Goal: Task Accomplishment & Management: Complete application form

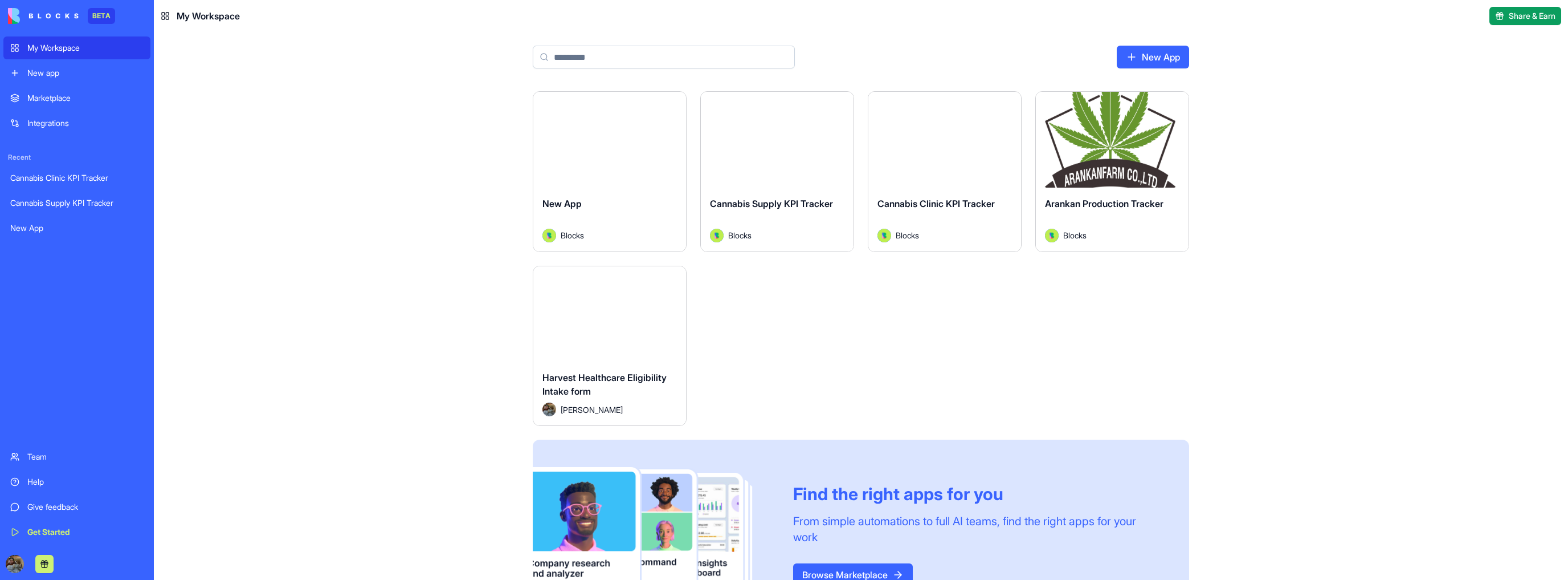
click at [599, 312] on button "Launch" at bounding box center [609, 314] width 86 height 23
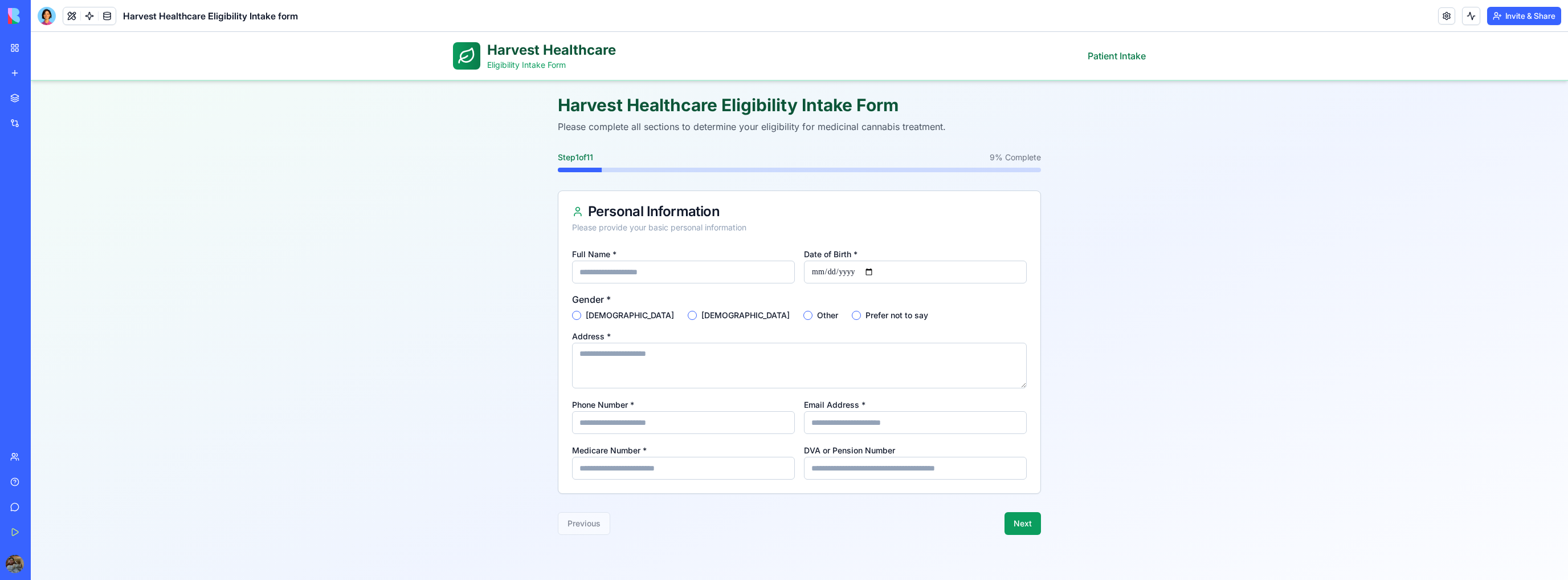
drag, startPoint x: 466, startPoint y: 53, endPoint x: 446, endPoint y: 53, distance: 20.0
click at [466, 53] on icon at bounding box center [466, 56] width 18 height 18
click at [381, 98] on main "Harvest Healthcare Eligibility Intake Form Please complete all sections to dete…" at bounding box center [800, 315] width 1538 height 467
click at [461, 57] on icon at bounding box center [464, 58] width 9 height 6
click at [72, 14] on button at bounding box center [72, 16] width 17 height 17
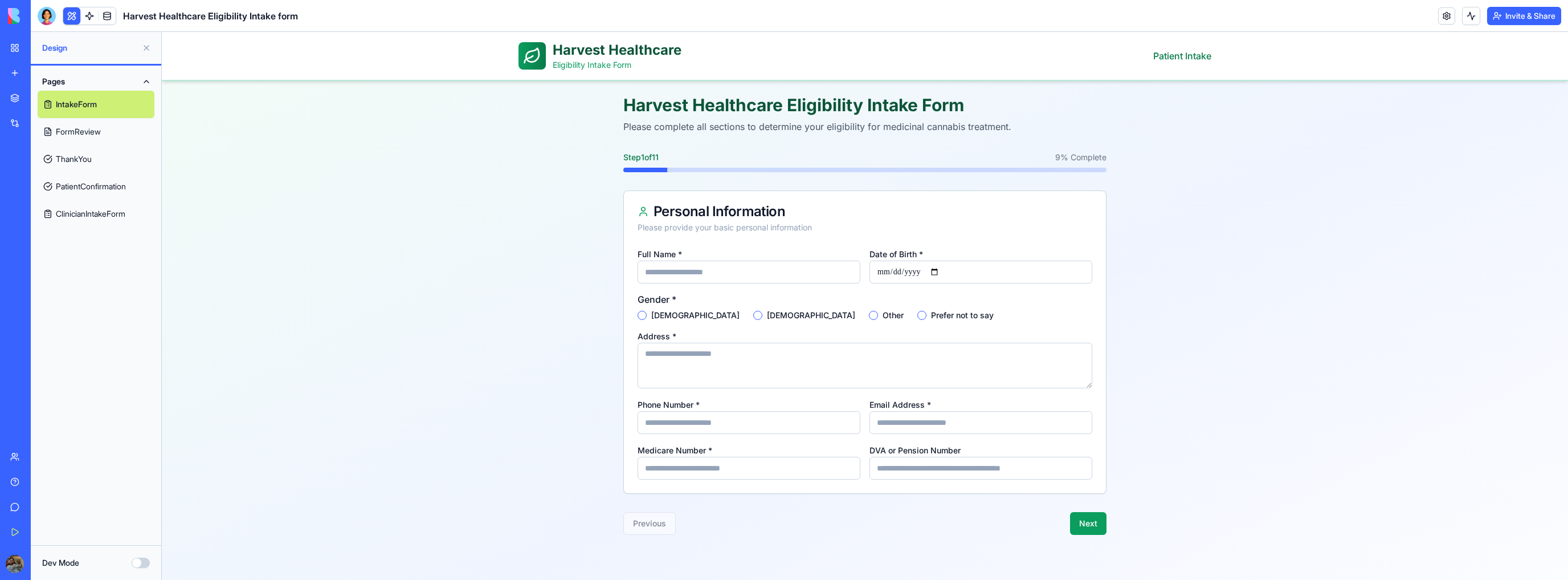
click at [85, 132] on link "FormReview" at bounding box center [96, 132] width 117 height 27
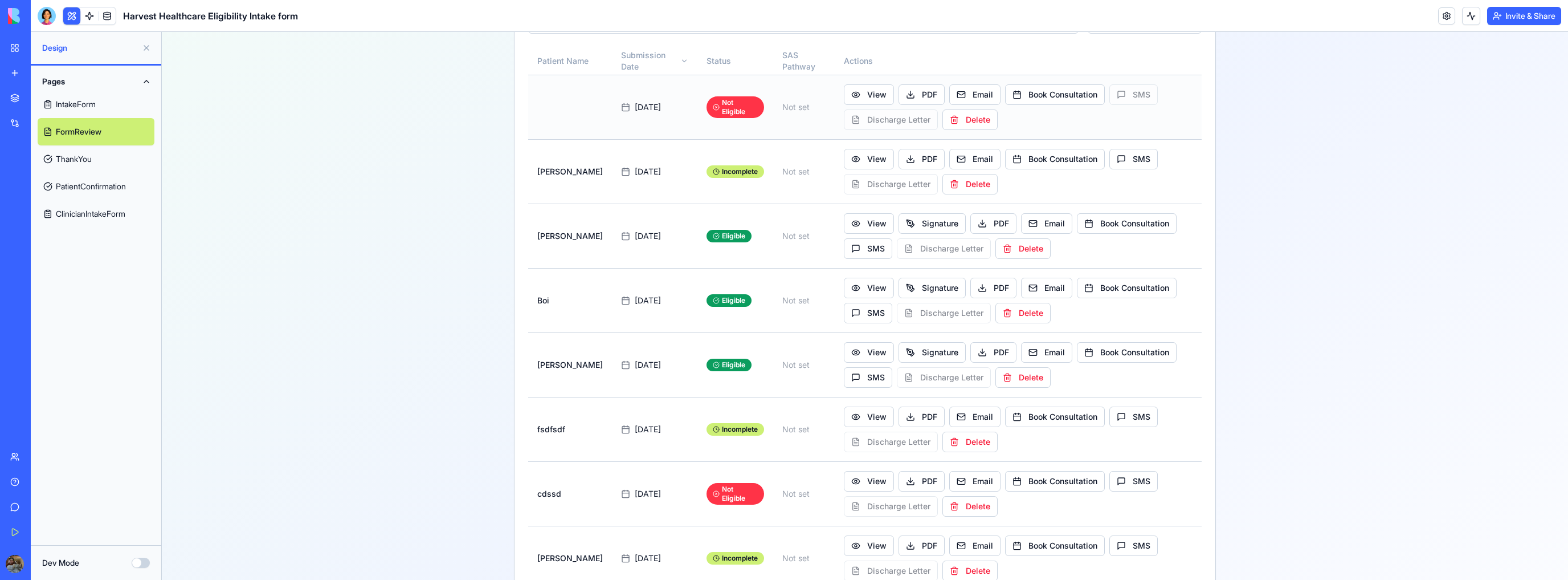
scroll to position [183, 0]
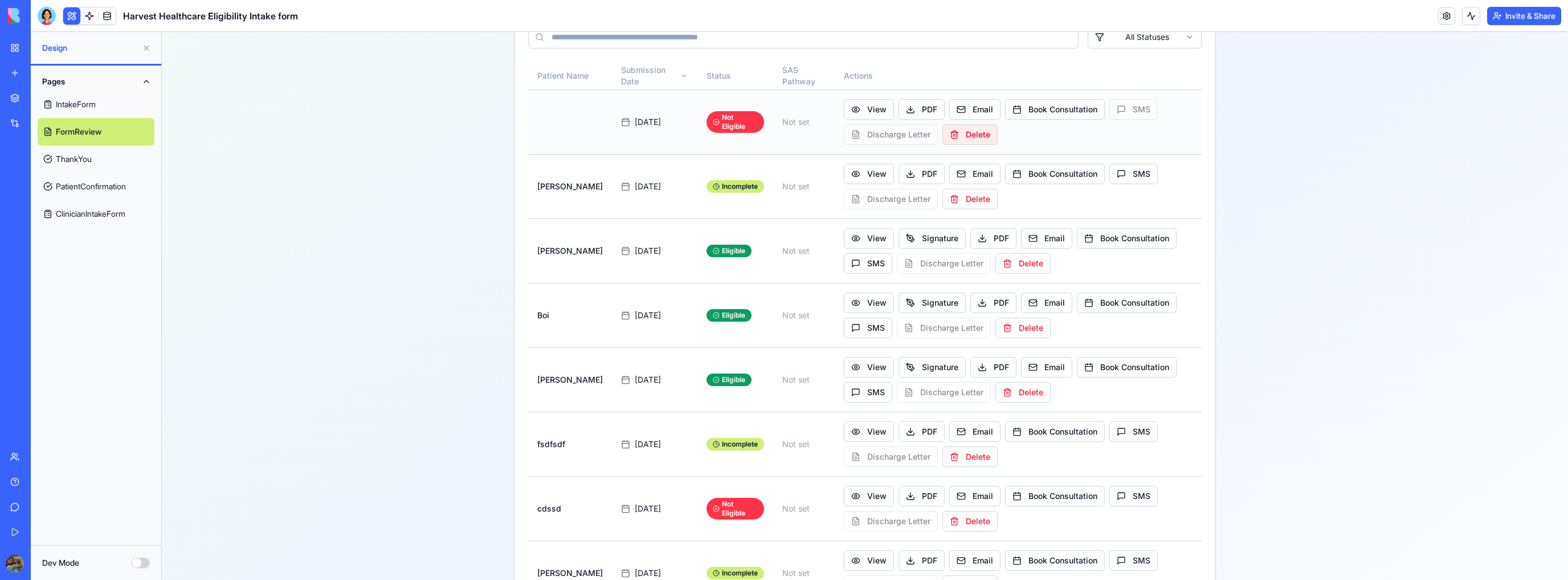
click at [971, 132] on button "Delete" at bounding box center [970, 134] width 56 height 20
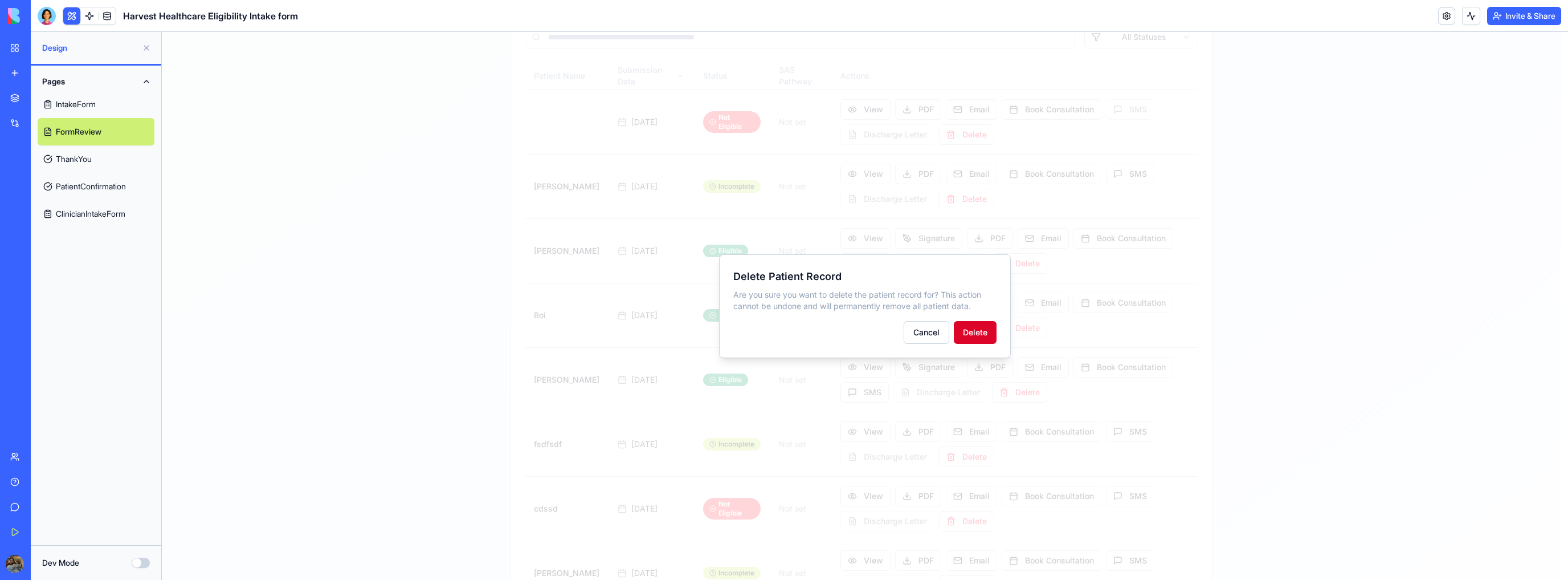
click at [990, 335] on button "Delete" at bounding box center [975, 333] width 43 height 23
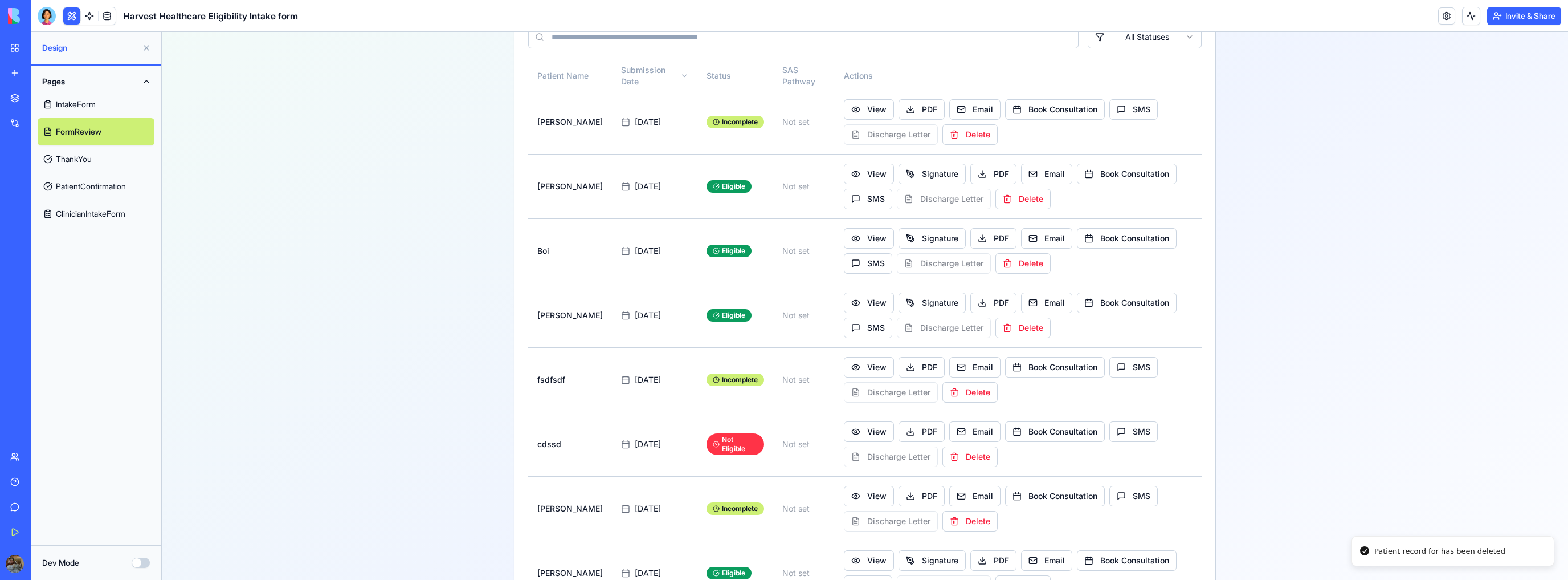
click at [965, 137] on button "Delete" at bounding box center [970, 134] width 56 height 20
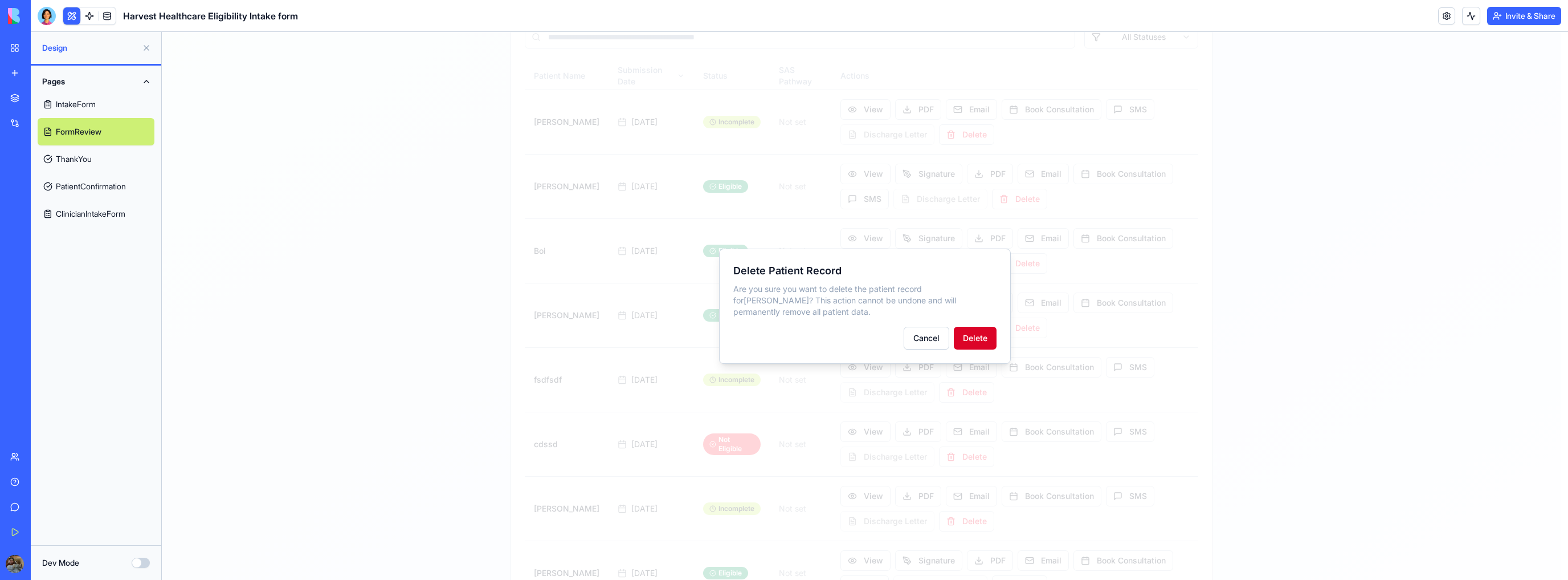
click at [982, 338] on button "Delete" at bounding box center [975, 338] width 43 height 23
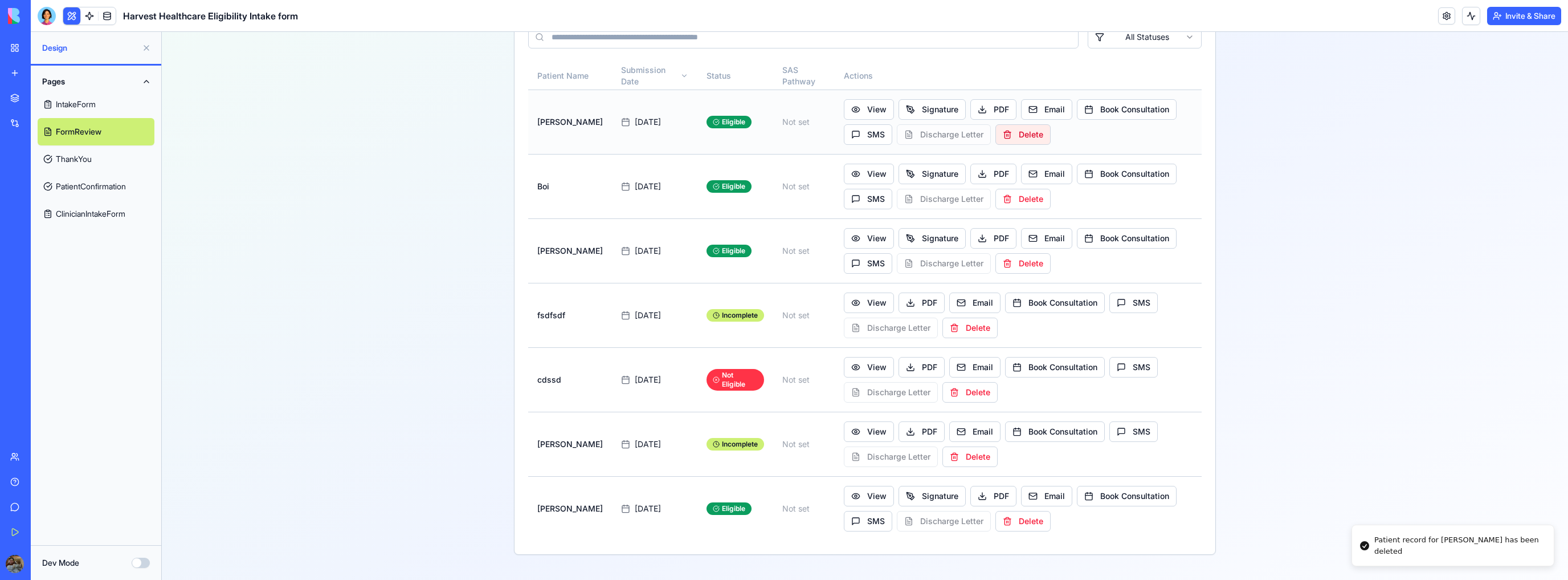
click at [1021, 137] on button "Delete" at bounding box center [1023, 134] width 56 height 20
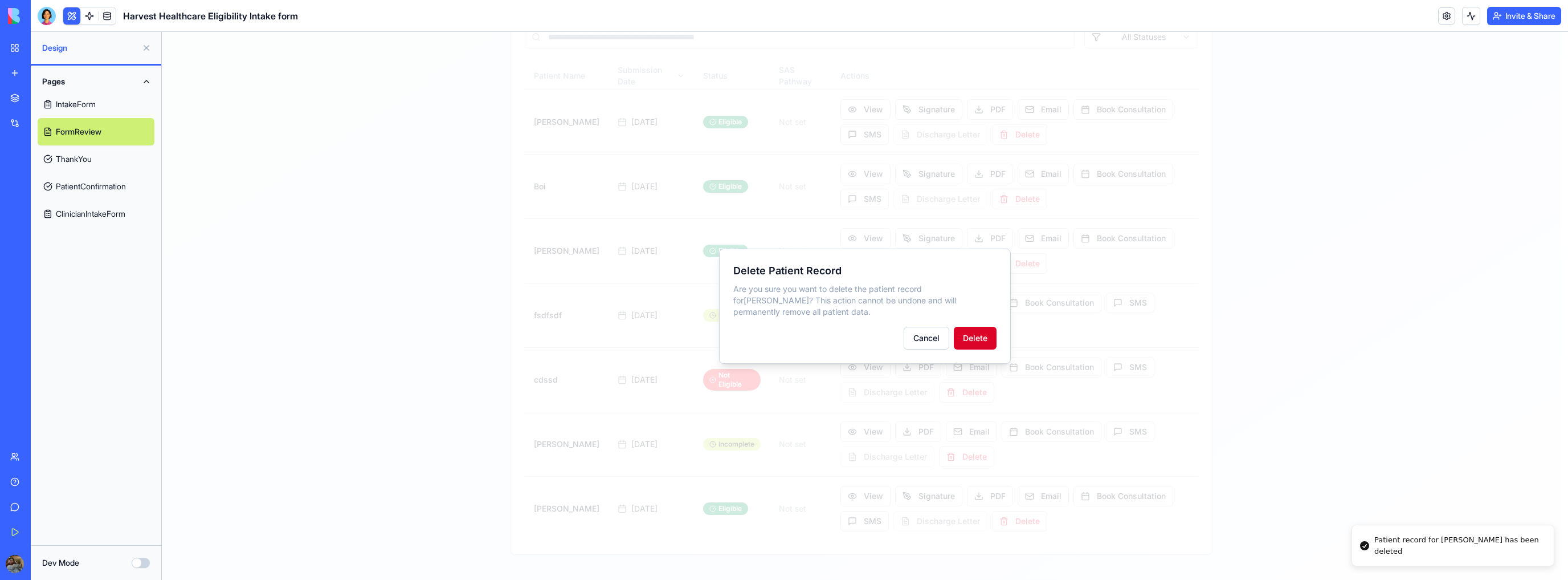
click at [978, 340] on button "Delete" at bounding box center [975, 338] width 43 height 23
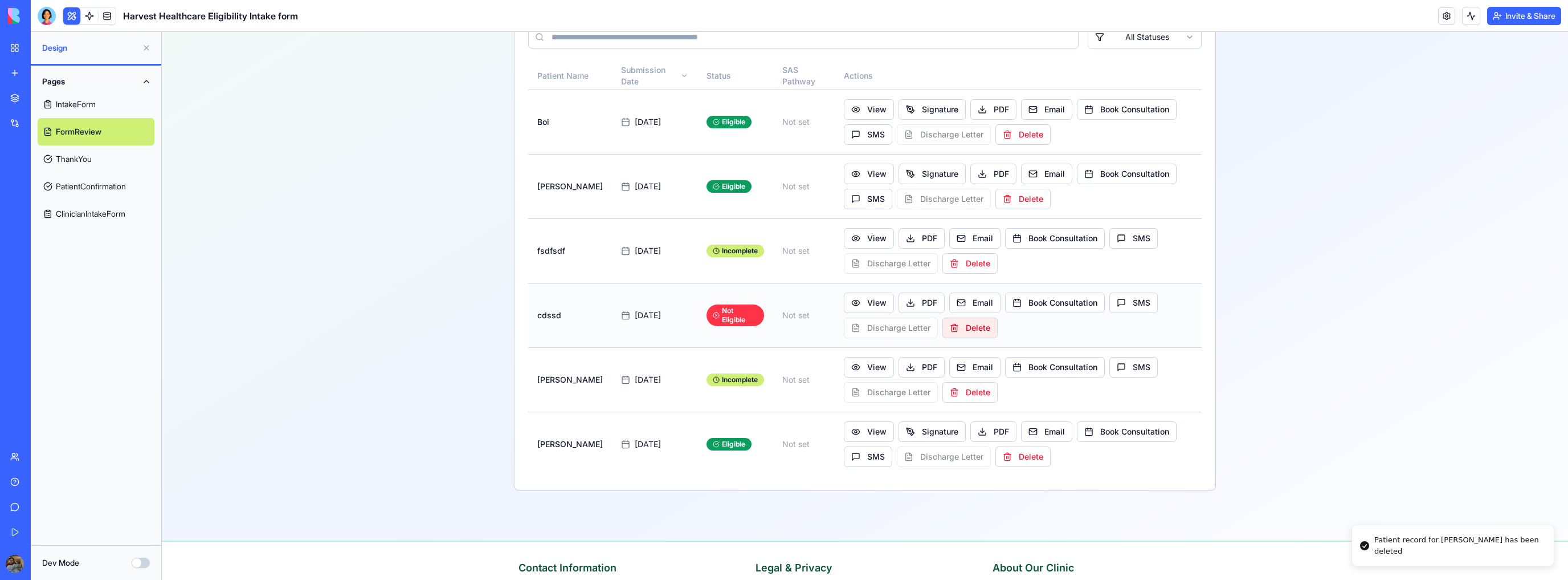
click at [955, 325] on button "Delete" at bounding box center [970, 328] width 56 height 20
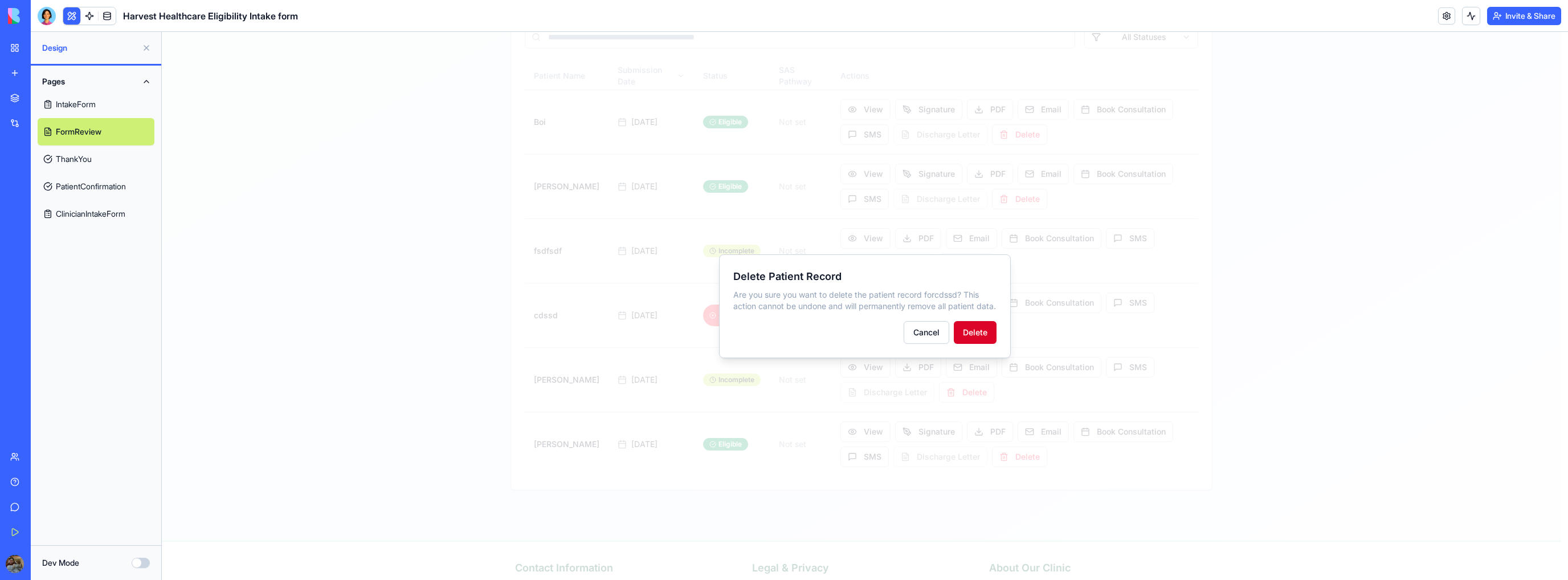
click at [976, 339] on button "Delete" at bounding box center [975, 333] width 43 height 23
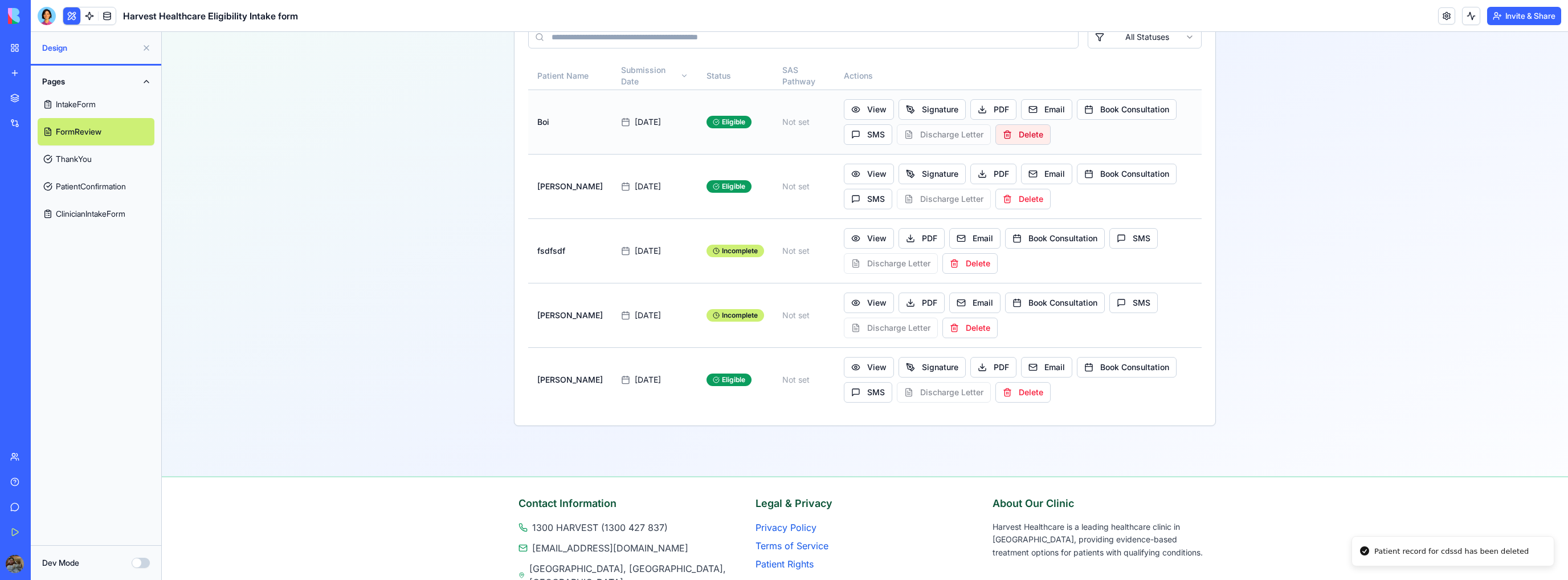
click at [1005, 141] on button "Delete" at bounding box center [1023, 134] width 56 height 20
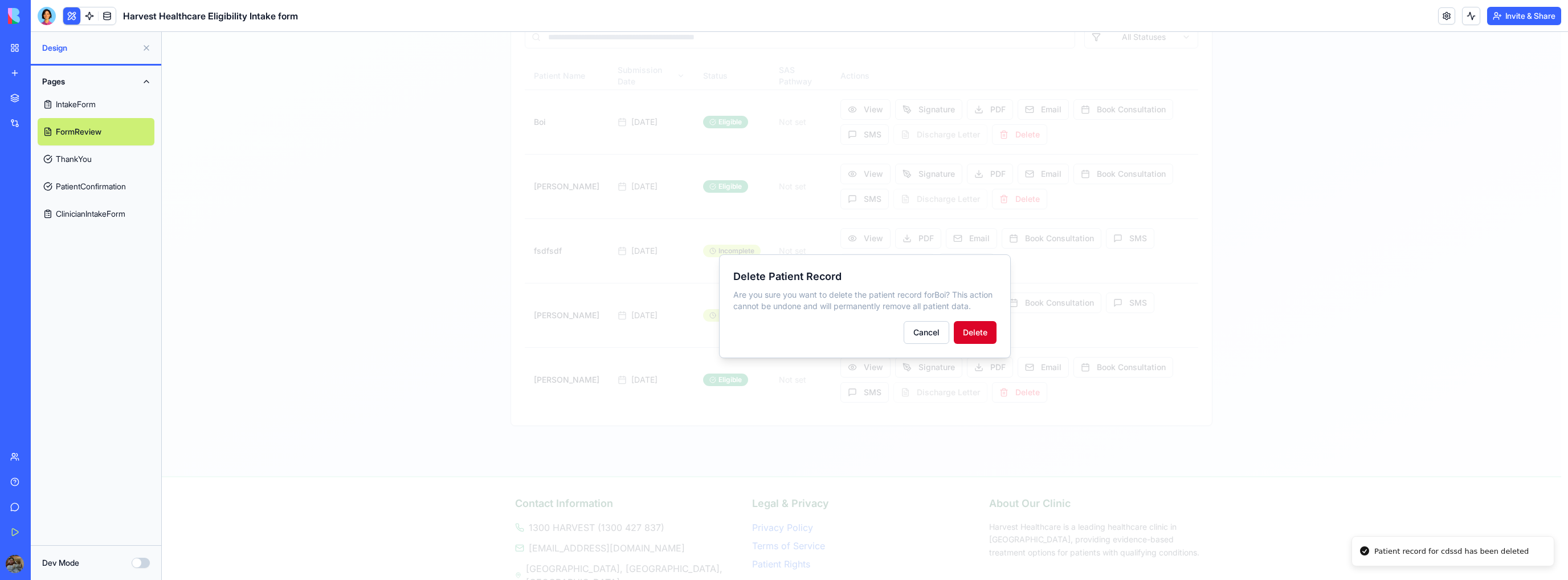
click at [979, 338] on button "Delete" at bounding box center [975, 333] width 43 height 23
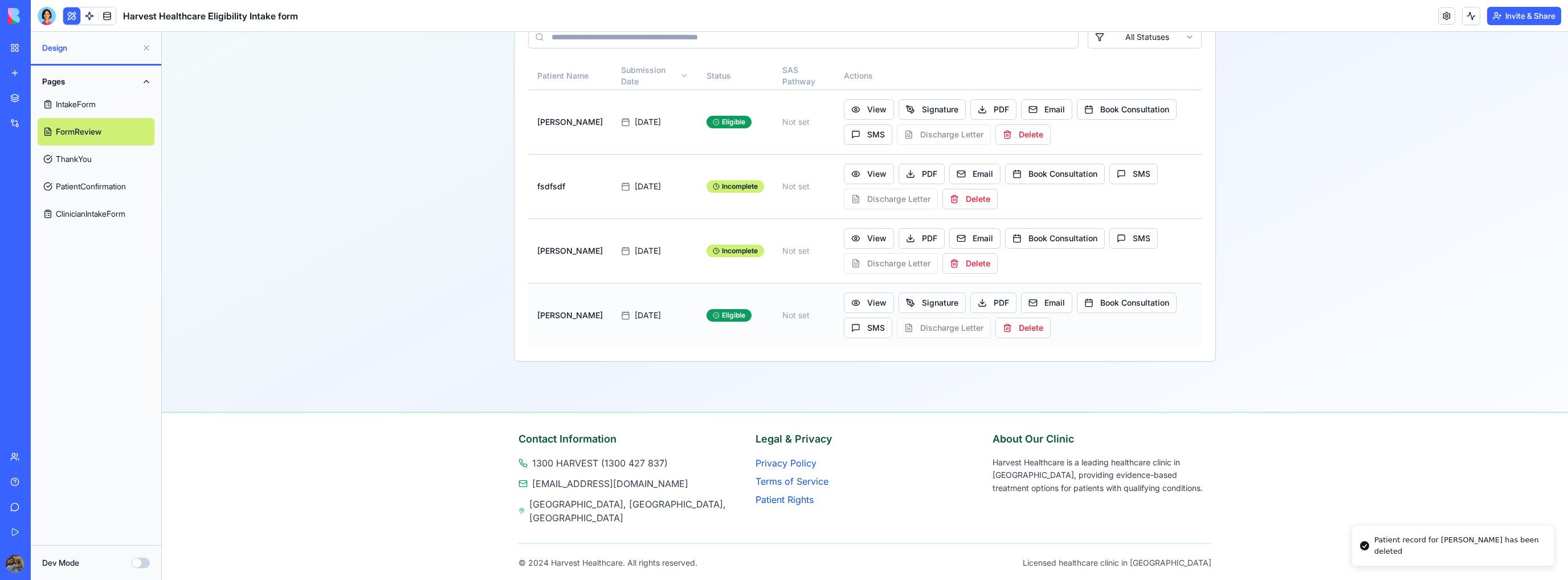
scroll to position [174, 0]
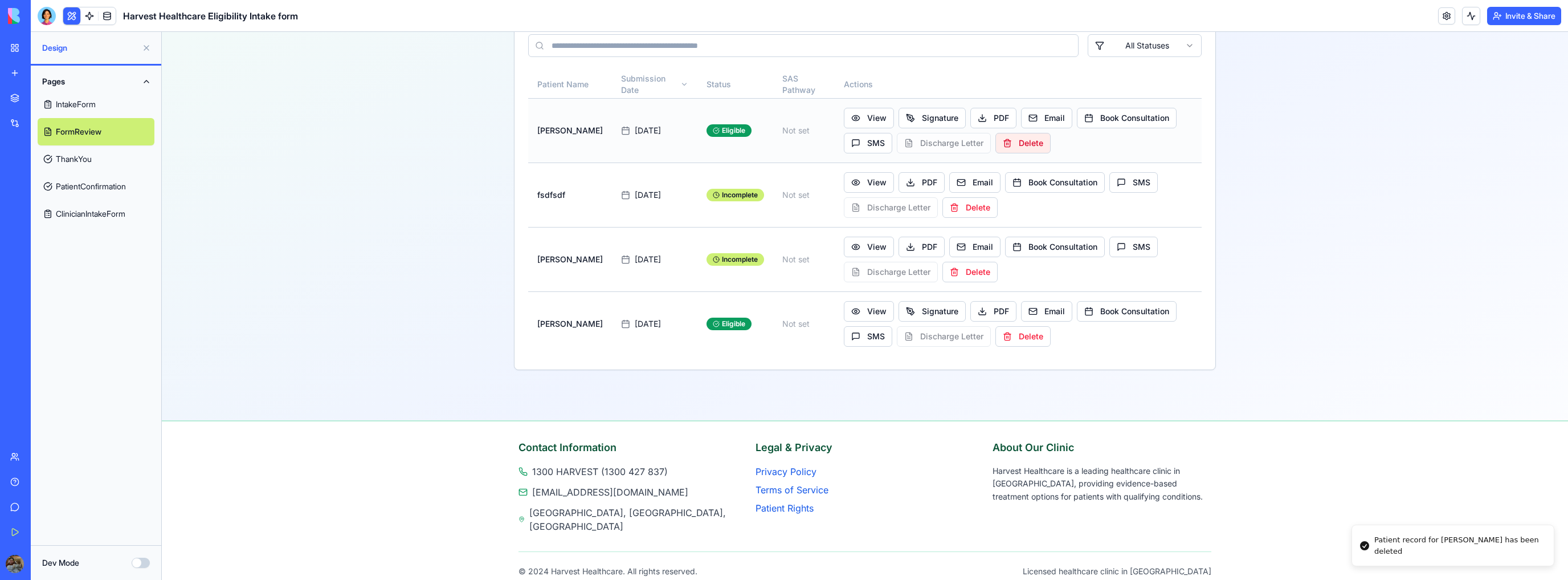
click at [1018, 141] on button "Delete" at bounding box center [1023, 143] width 56 height 20
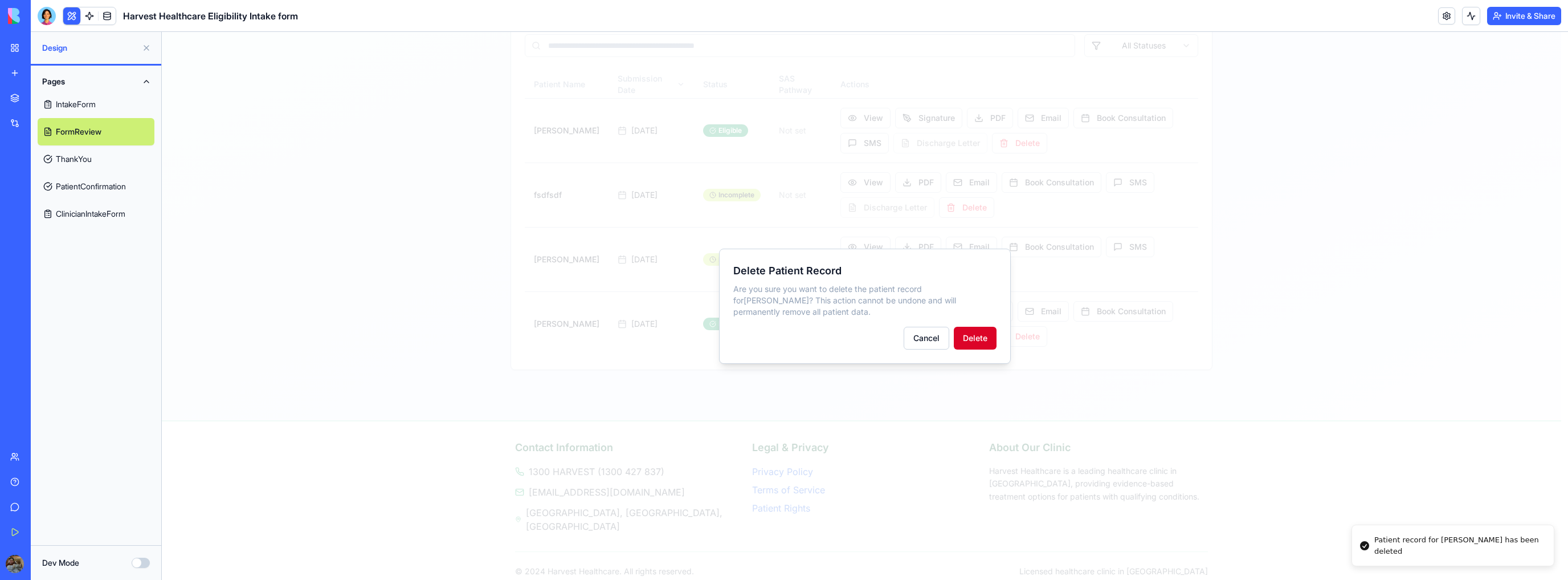
click at [971, 342] on button "Delete" at bounding box center [975, 338] width 43 height 23
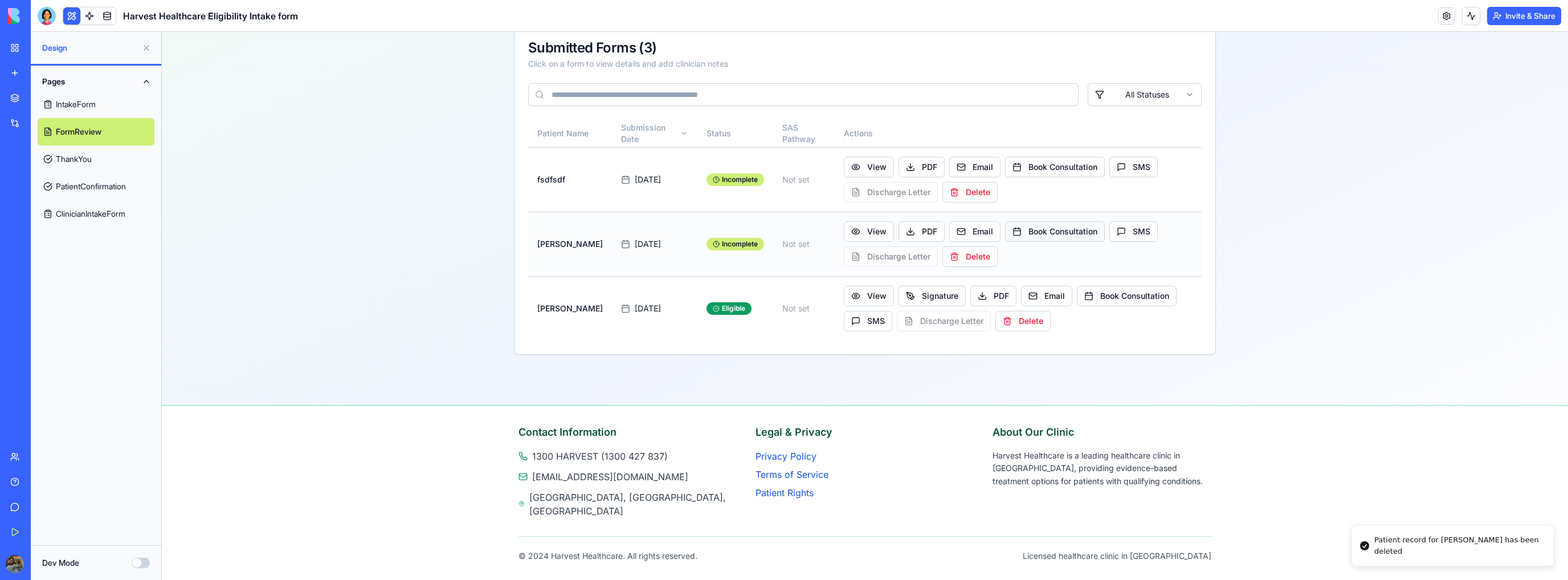
scroll to position [110, 0]
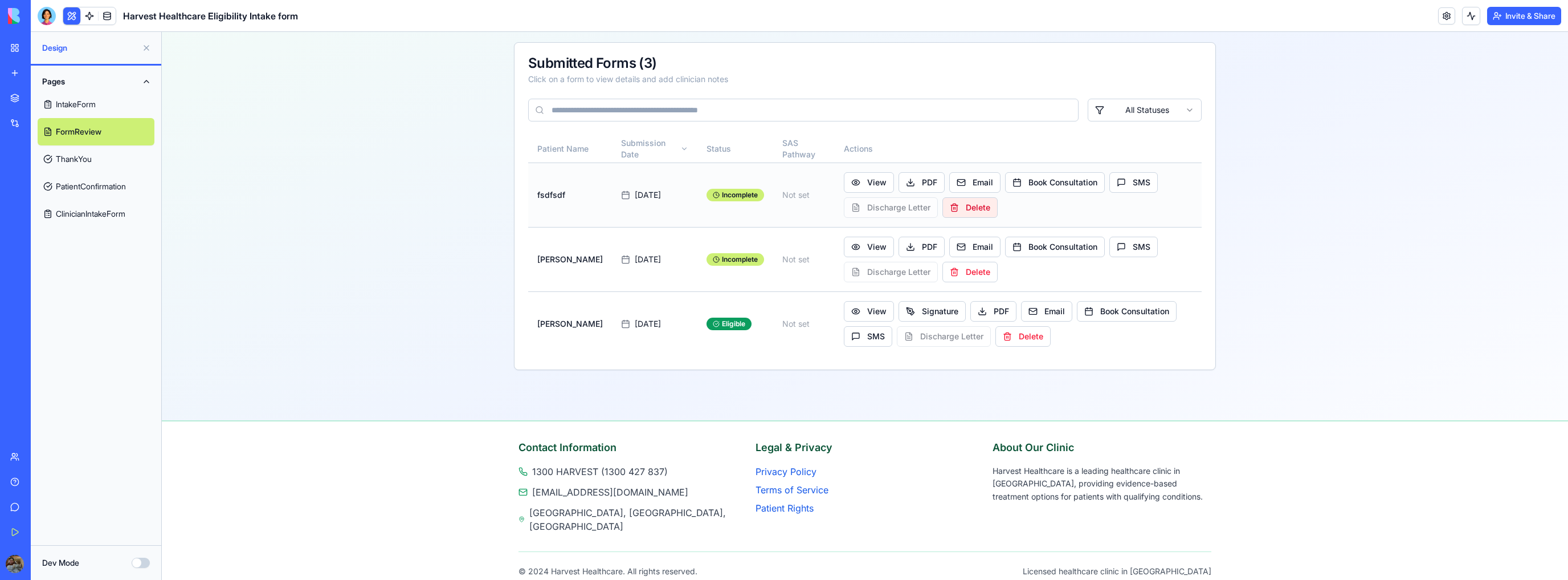
click at [974, 211] on button "Delete" at bounding box center [970, 207] width 56 height 20
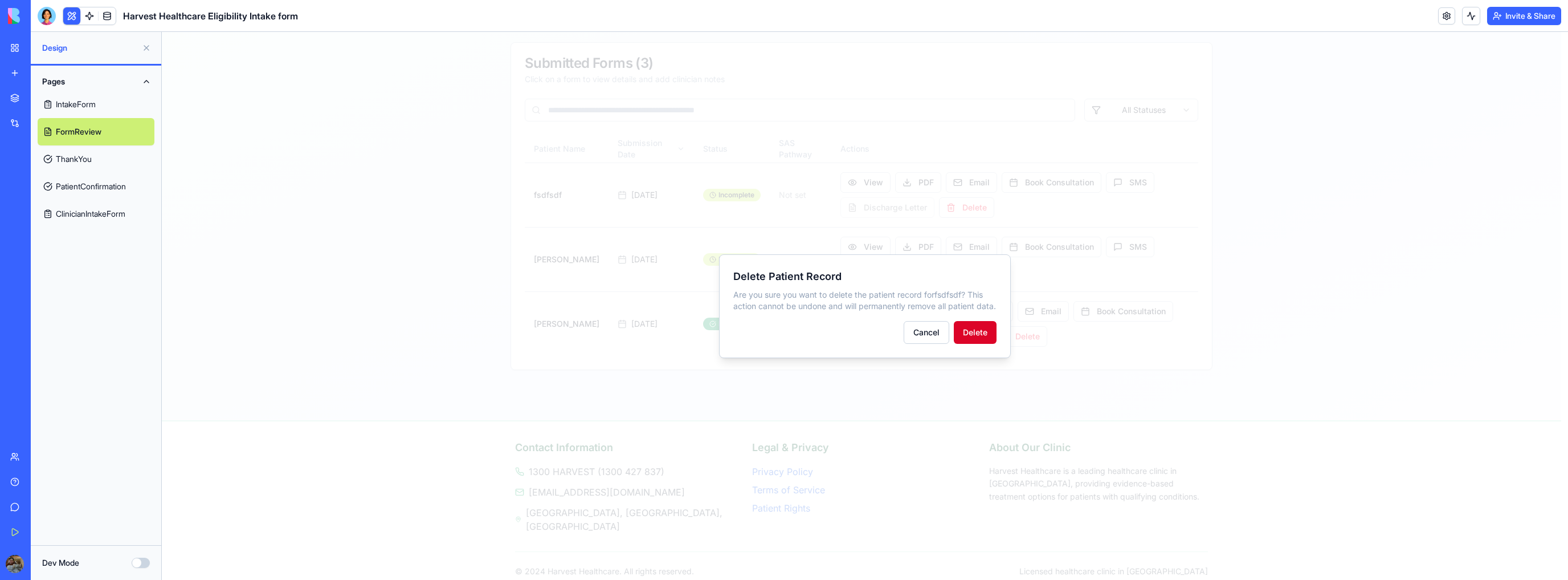
click at [979, 333] on button "Delete" at bounding box center [975, 333] width 43 height 23
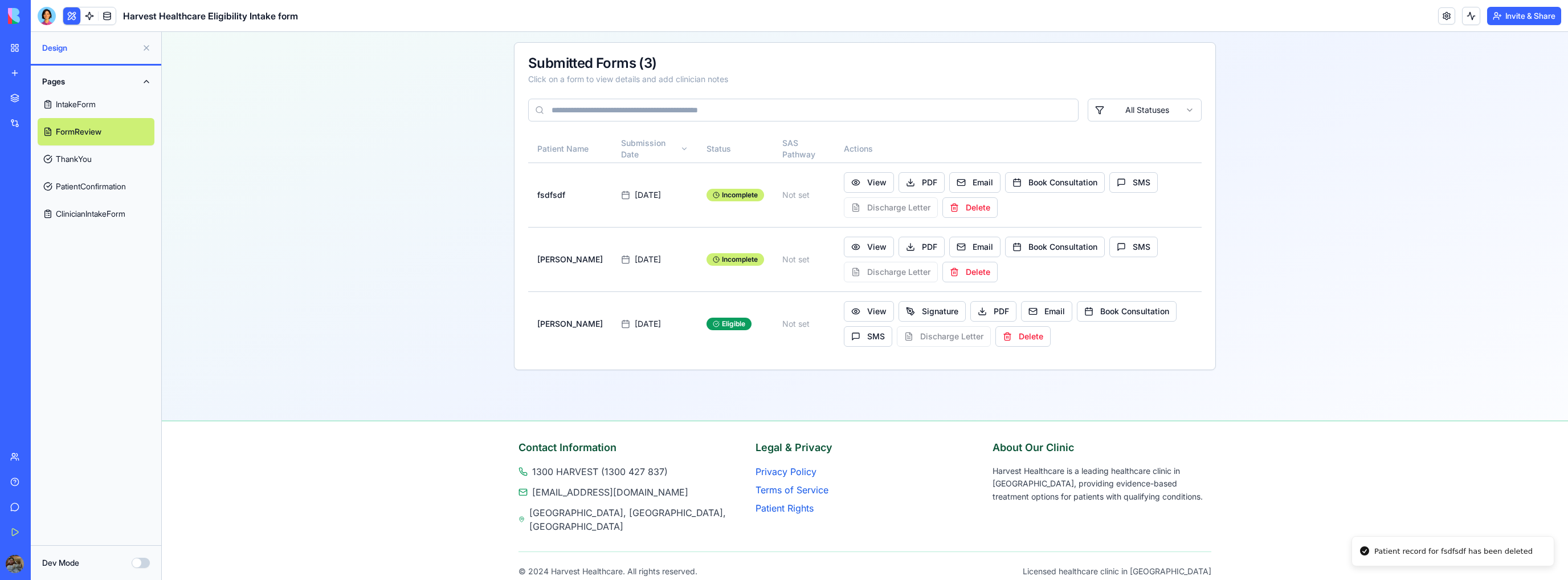
scroll to position [45, 0]
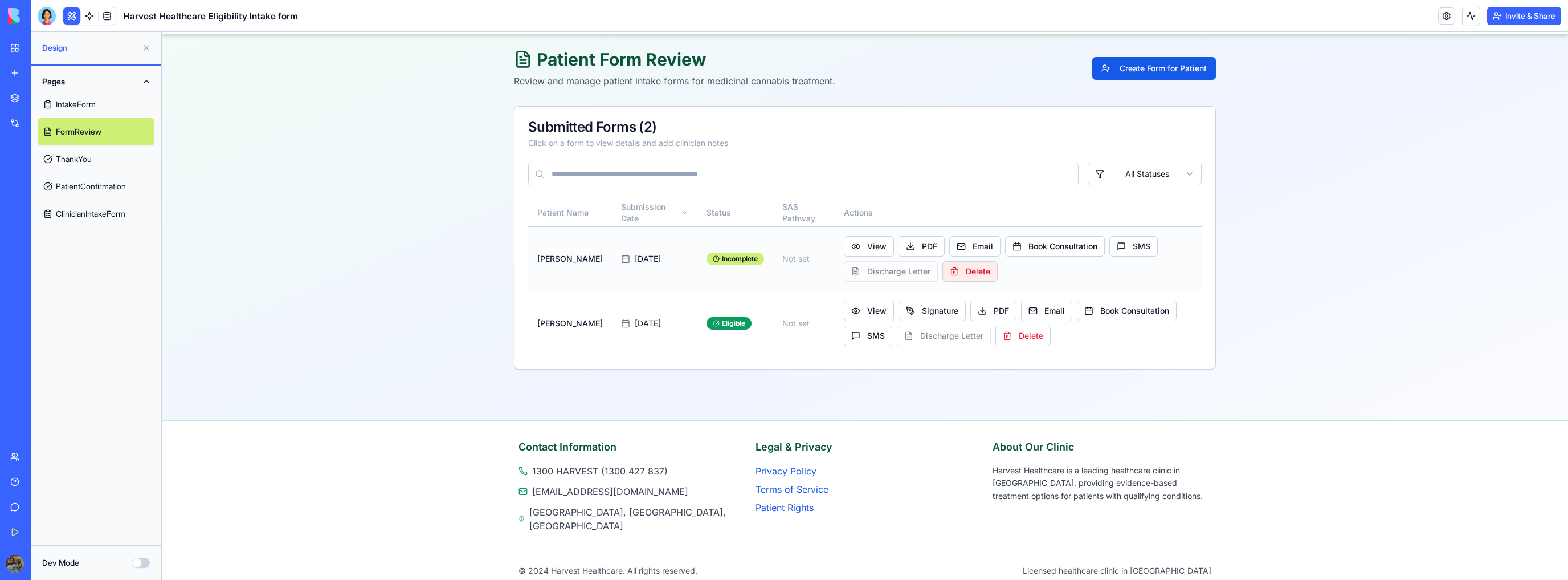
click at [979, 273] on button "Delete" at bounding box center [970, 271] width 56 height 20
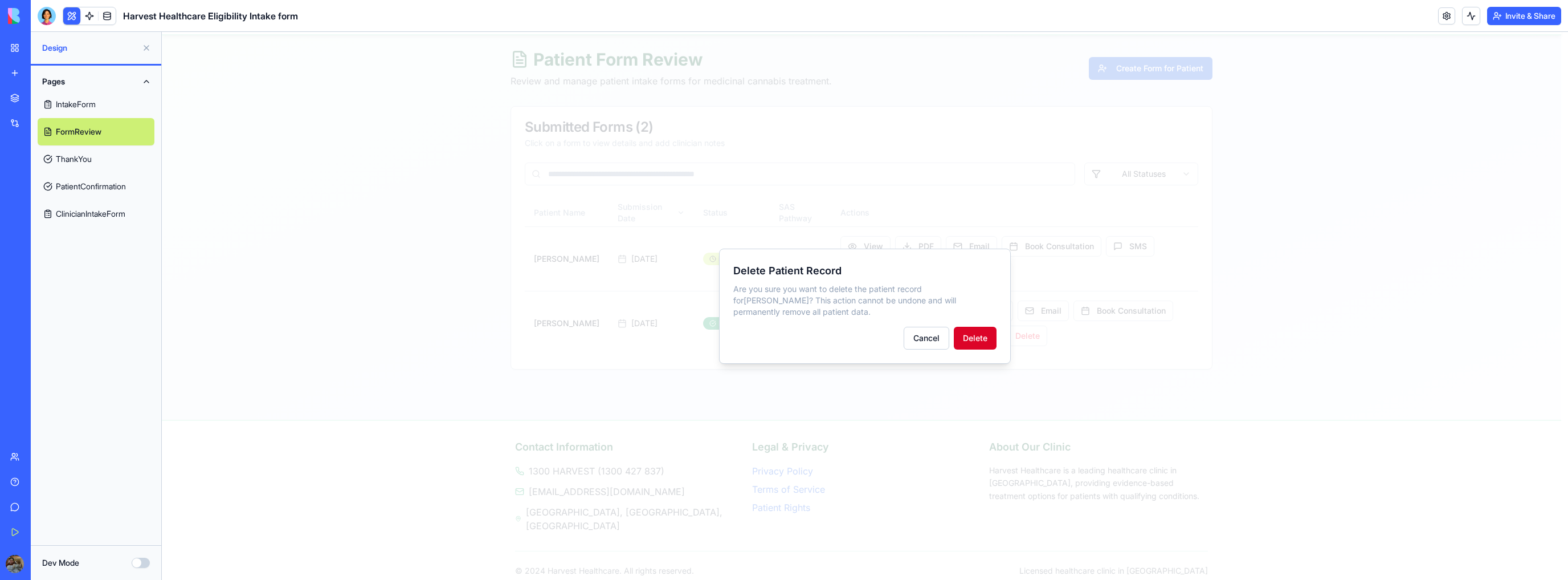
click at [976, 340] on button "Delete" at bounding box center [975, 338] width 43 height 23
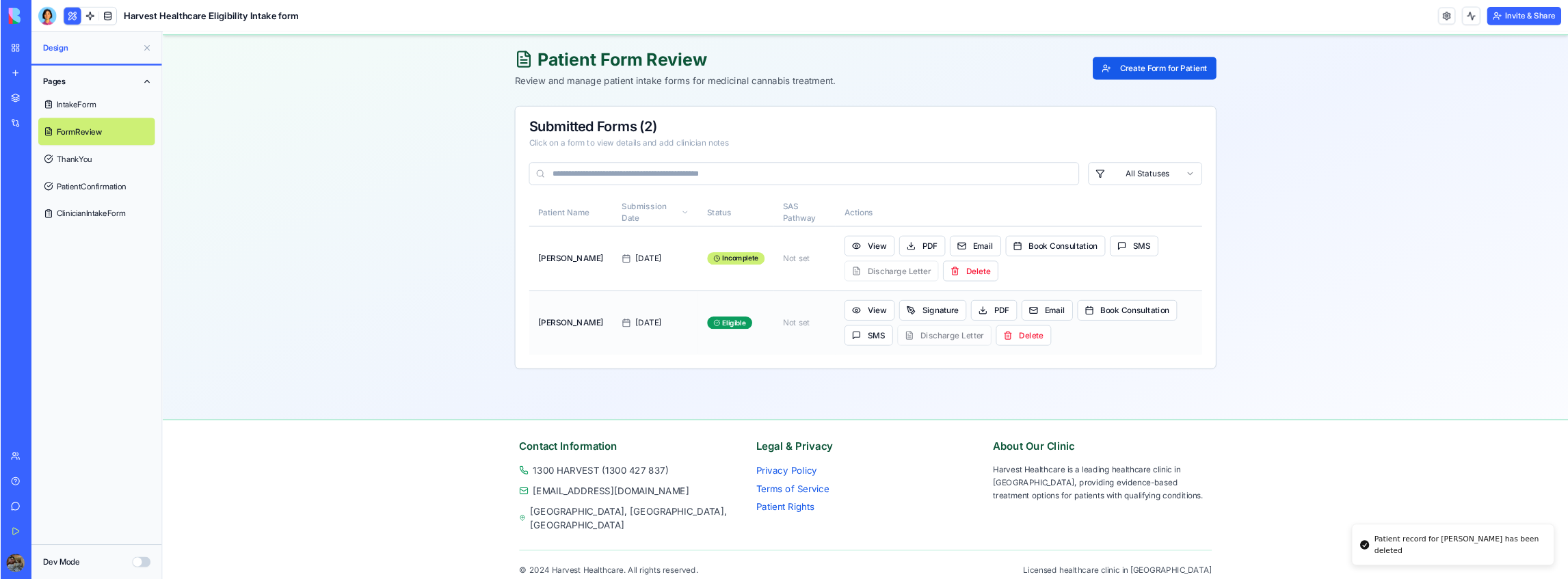
scroll to position [0, 0]
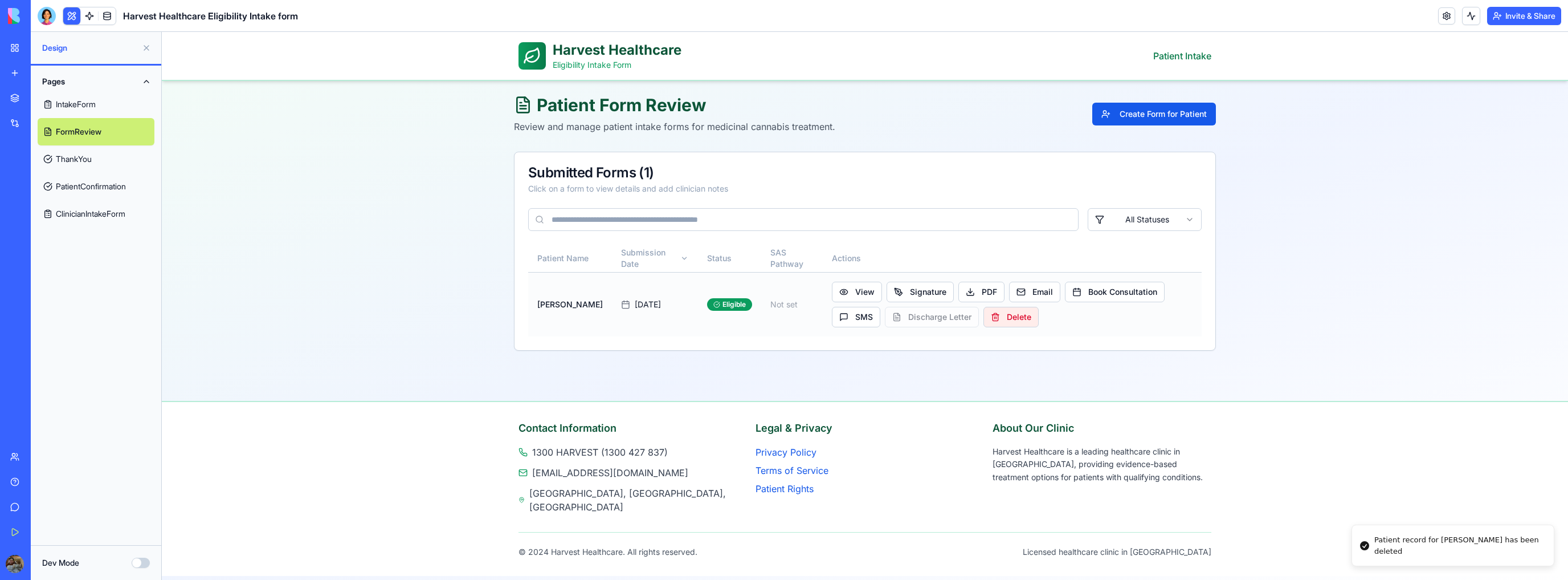
click at [987, 309] on button "Delete" at bounding box center [1011, 317] width 56 height 20
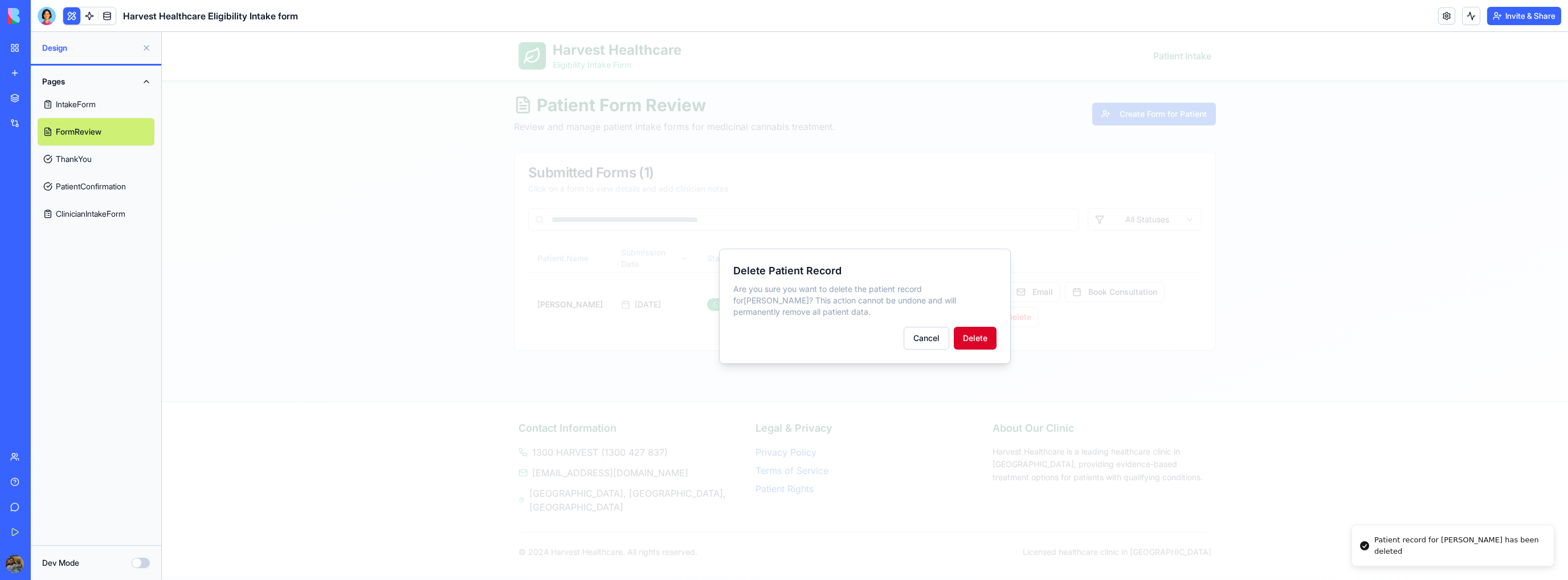
click at [974, 333] on button "Delete" at bounding box center [975, 338] width 43 height 23
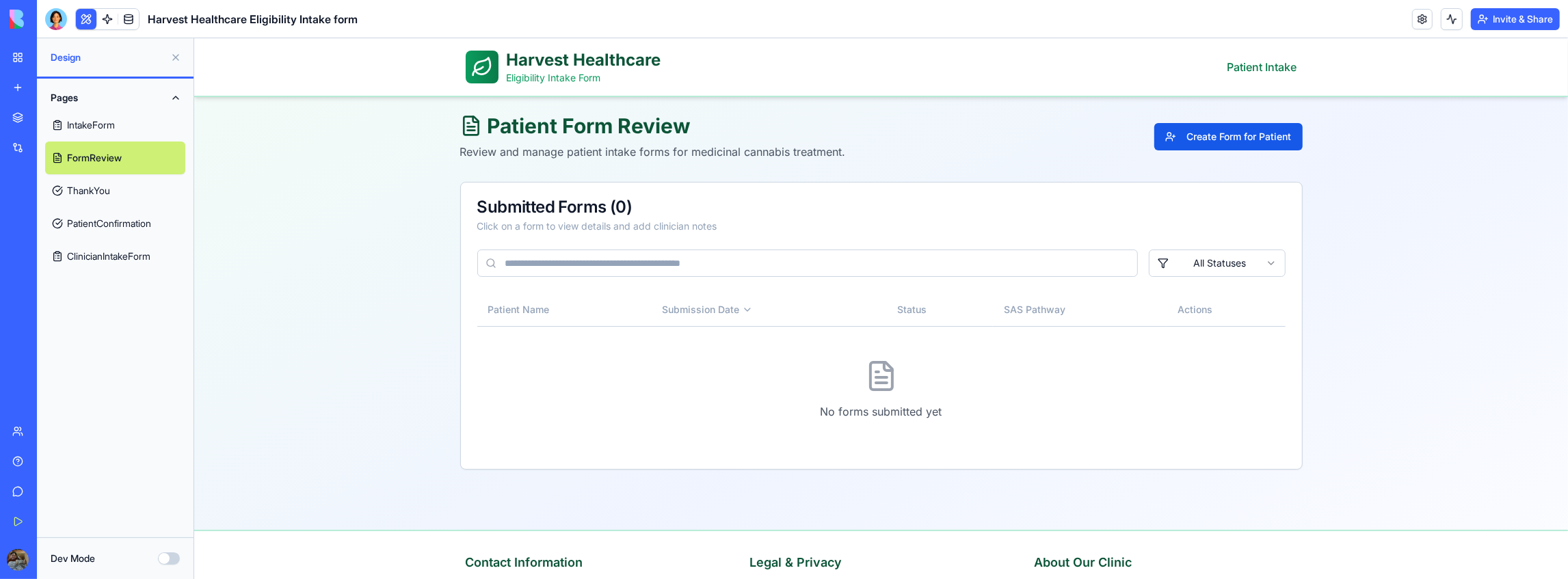
click at [105, 125] on link "IntakeForm" at bounding box center [115, 125] width 140 height 33
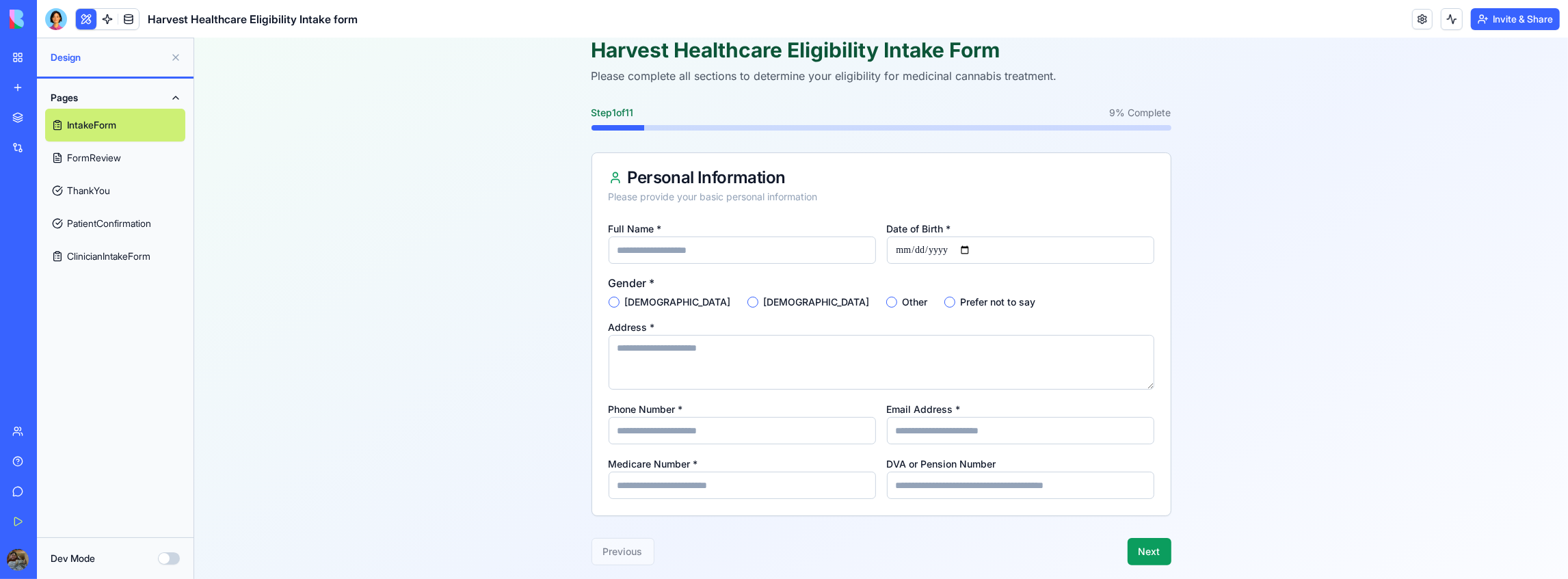
scroll to position [91, 0]
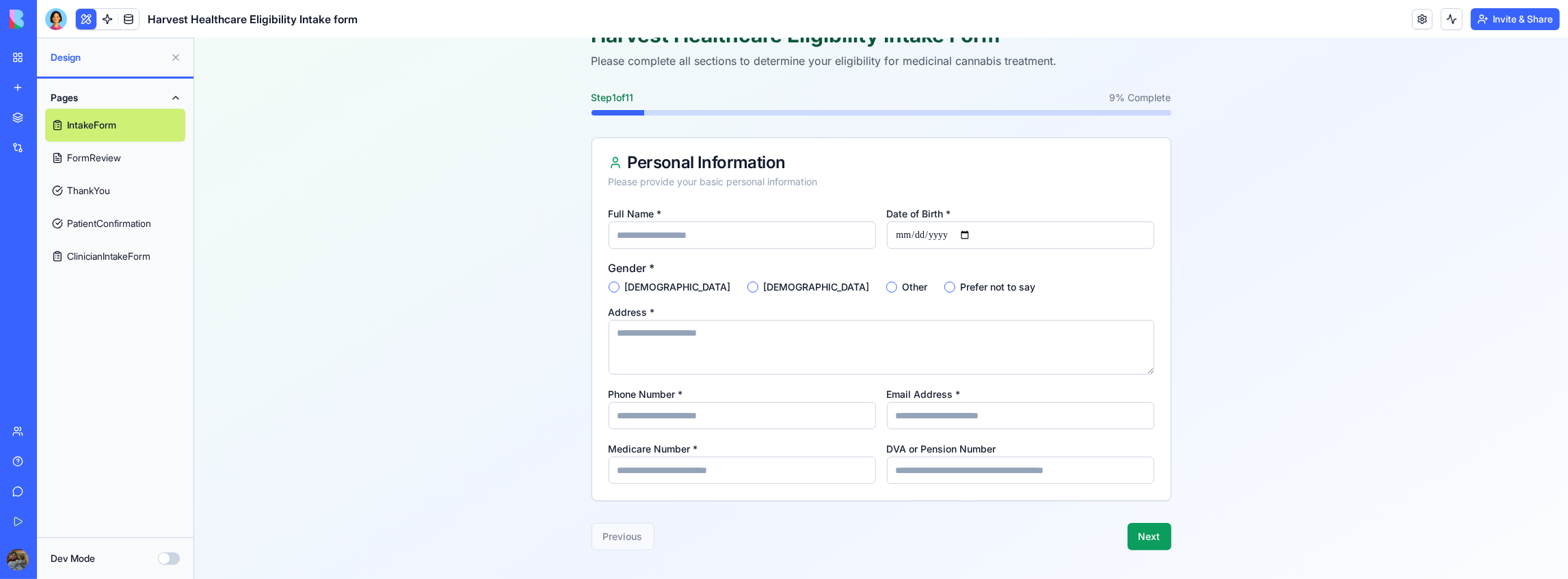
click at [720, 357] on textarea "Address *" at bounding box center [880, 346] width 546 height 55
click at [916, 414] on input "Email Address *" at bounding box center [1019, 415] width 267 height 28
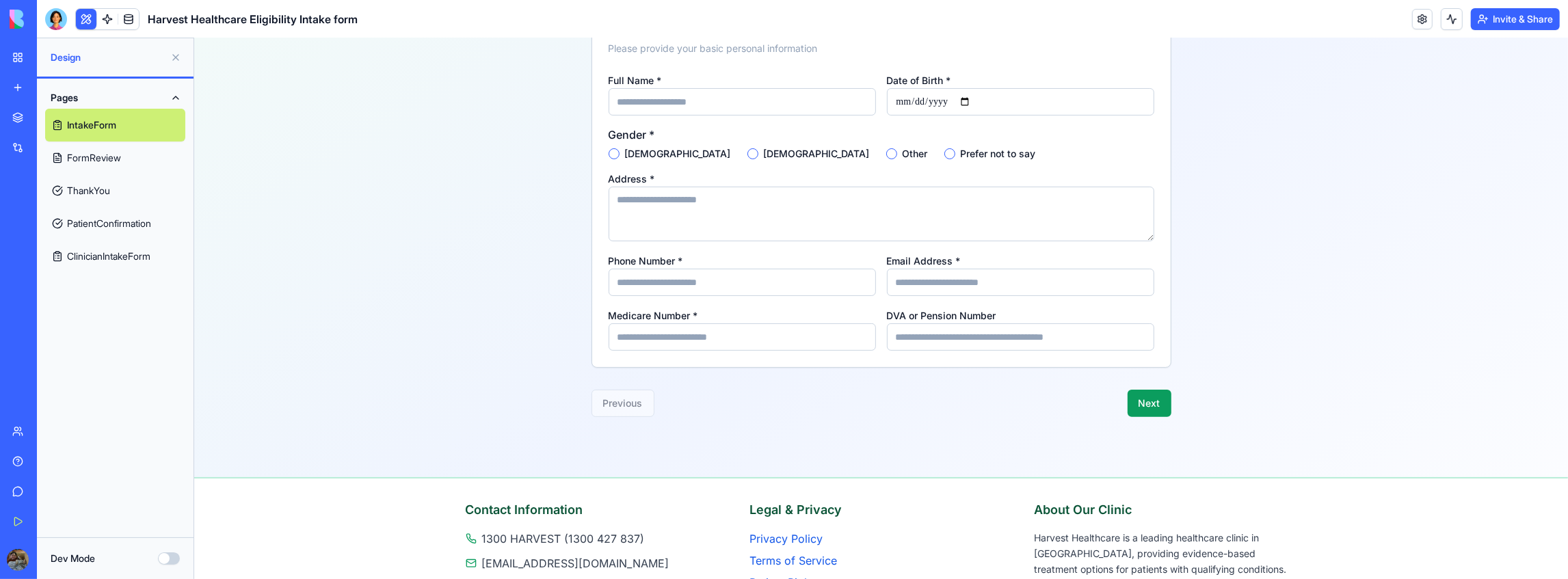
scroll to position [228, 0]
click at [708, 329] on input "Medicare Number *" at bounding box center [741, 333] width 267 height 28
click at [932, 331] on input "DVA or Pension Number" at bounding box center [1019, 333] width 267 height 28
click at [1146, 396] on button "Next" at bounding box center [1148, 400] width 44 height 28
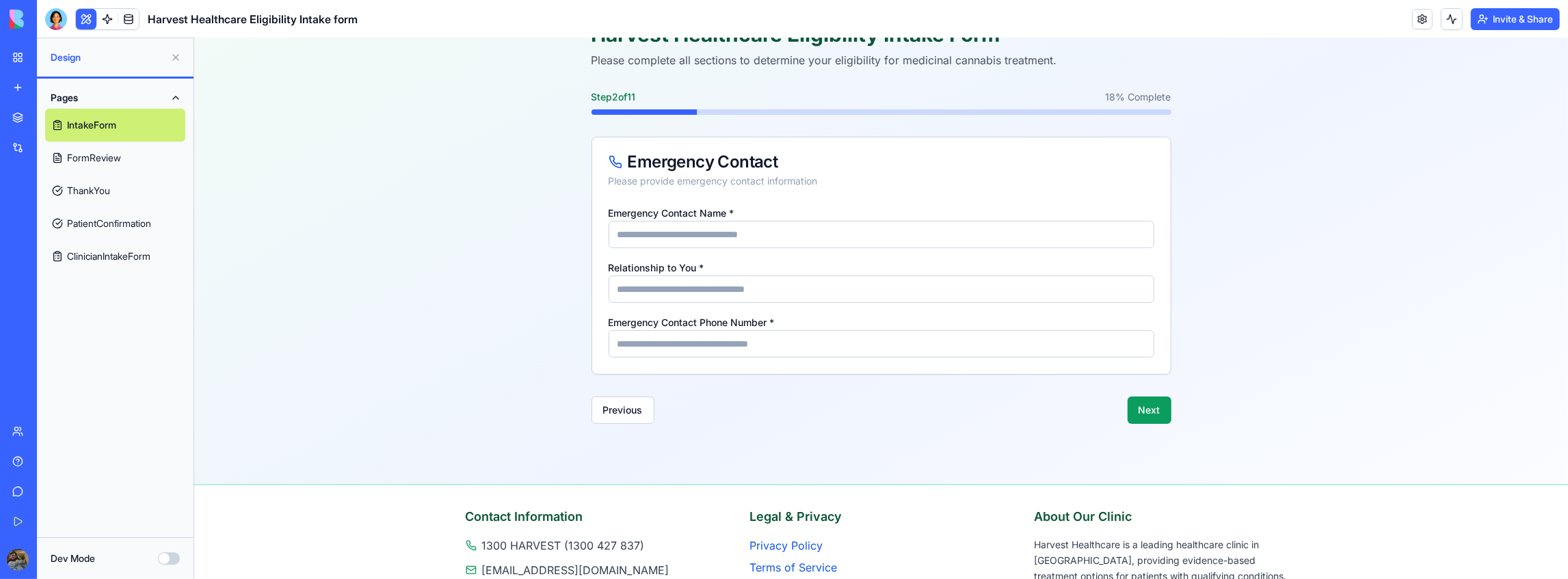
scroll to position [144, 0]
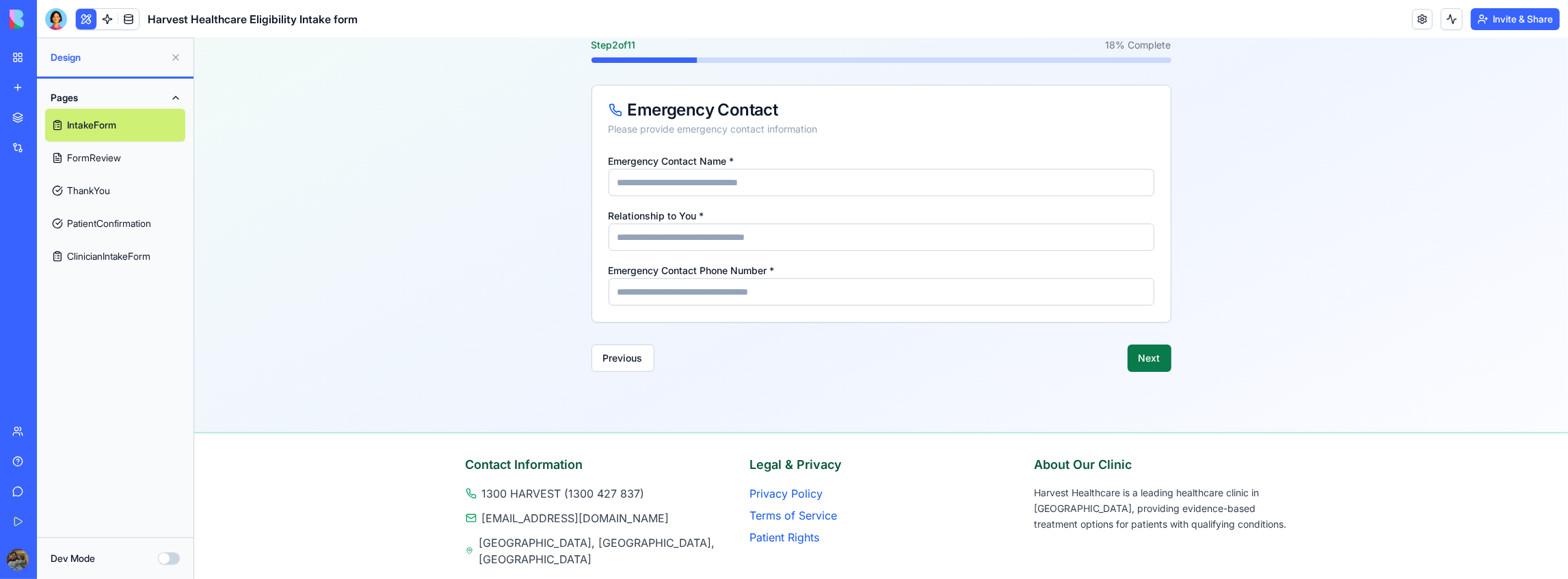
click at [1134, 352] on button "Next" at bounding box center [1148, 357] width 44 height 28
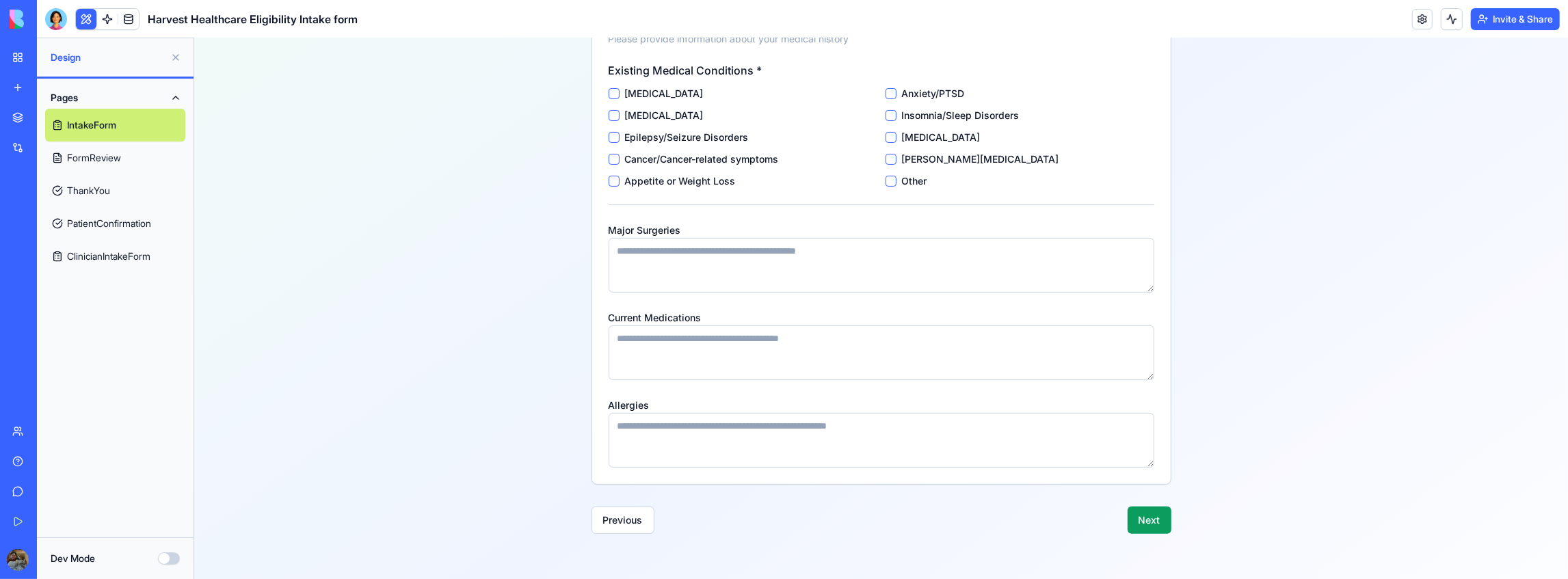
scroll to position [280, 0]
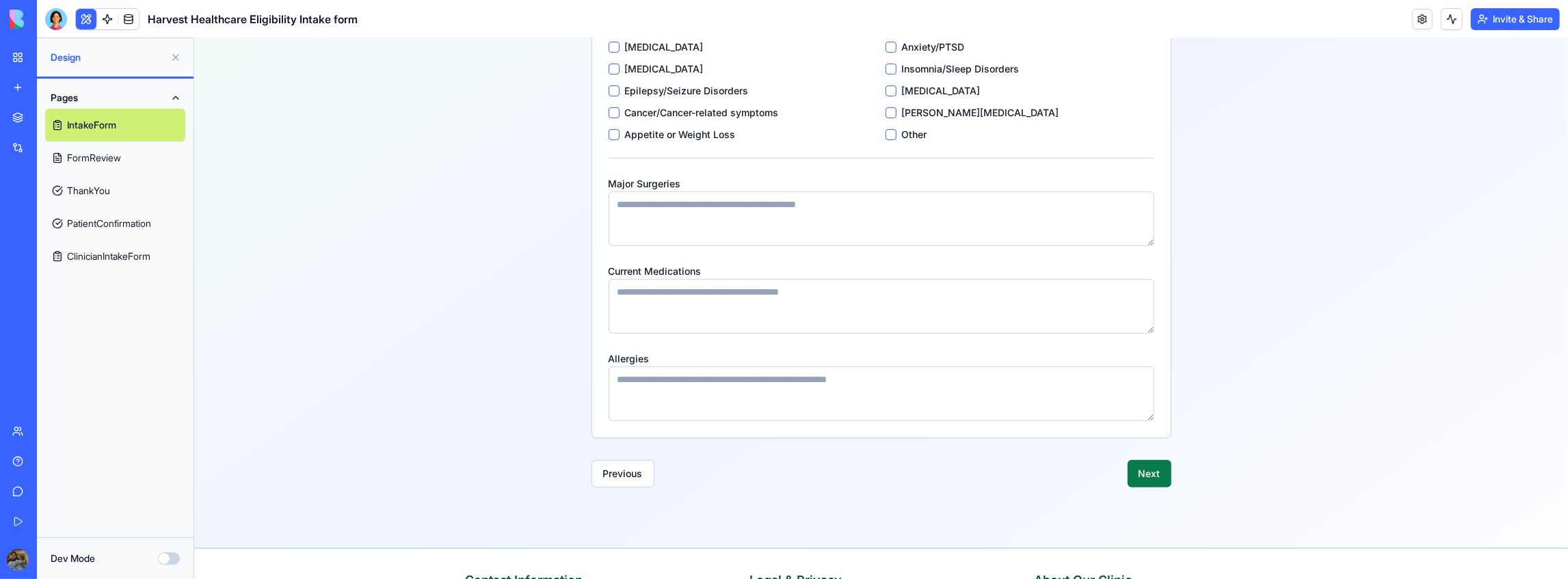
click at [1136, 464] on button "Next" at bounding box center [1148, 473] width 44 height 28
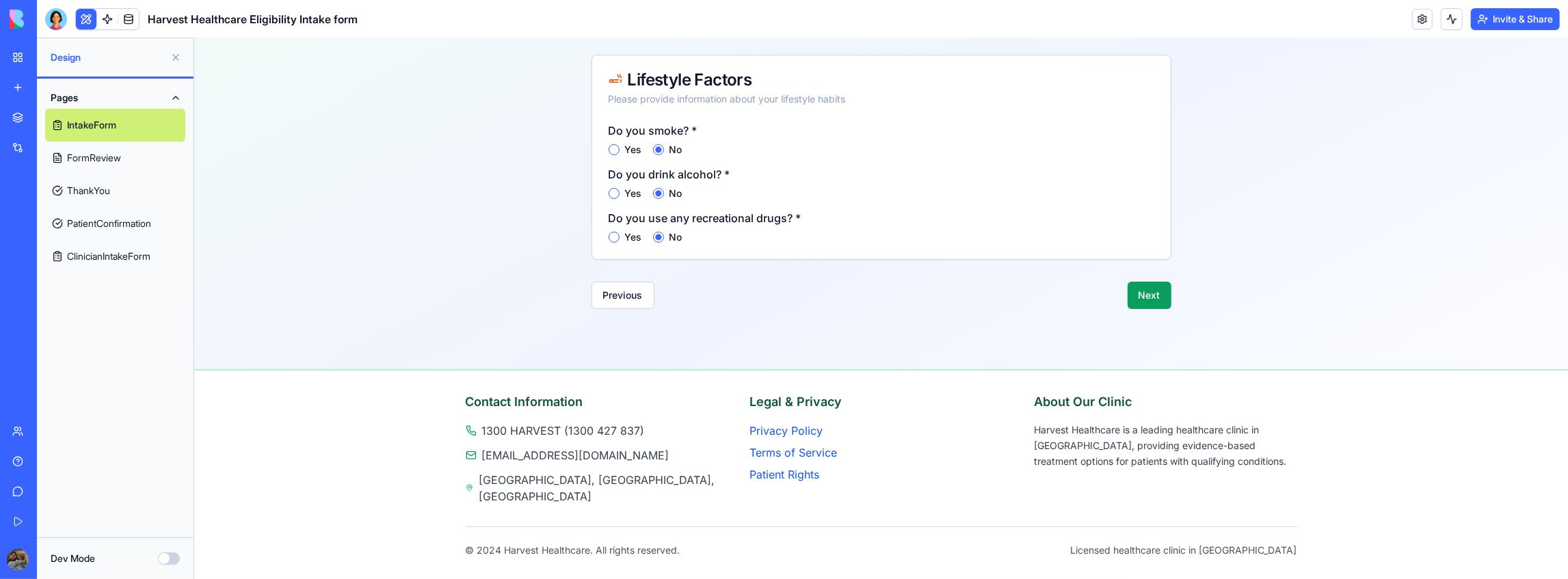
scroll to position [156, 0]
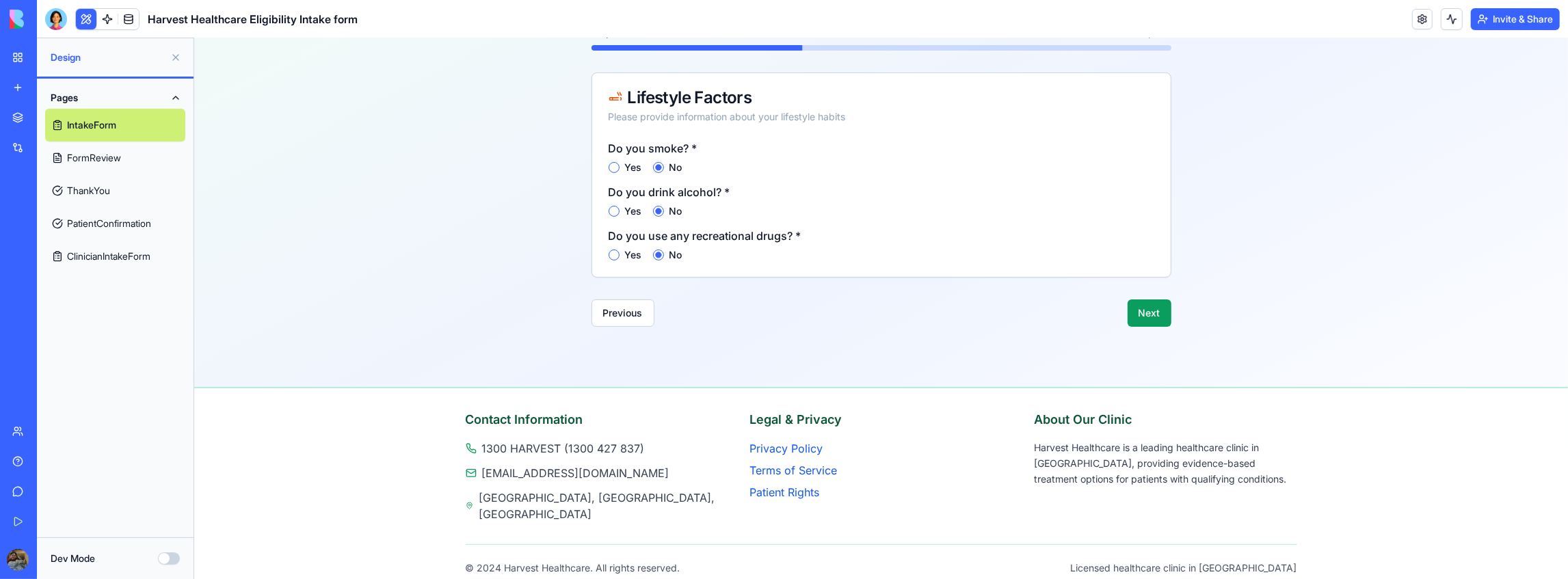
click at [1154, 325] on div "Harvest Healthcare Eligibility Intake Form Please complete all sections to dete…" at bounding box center [881, 141] width 613 height 402
click at [1151, 314] on button "Next" at bounding box center [1148, 312] width 44 height 28
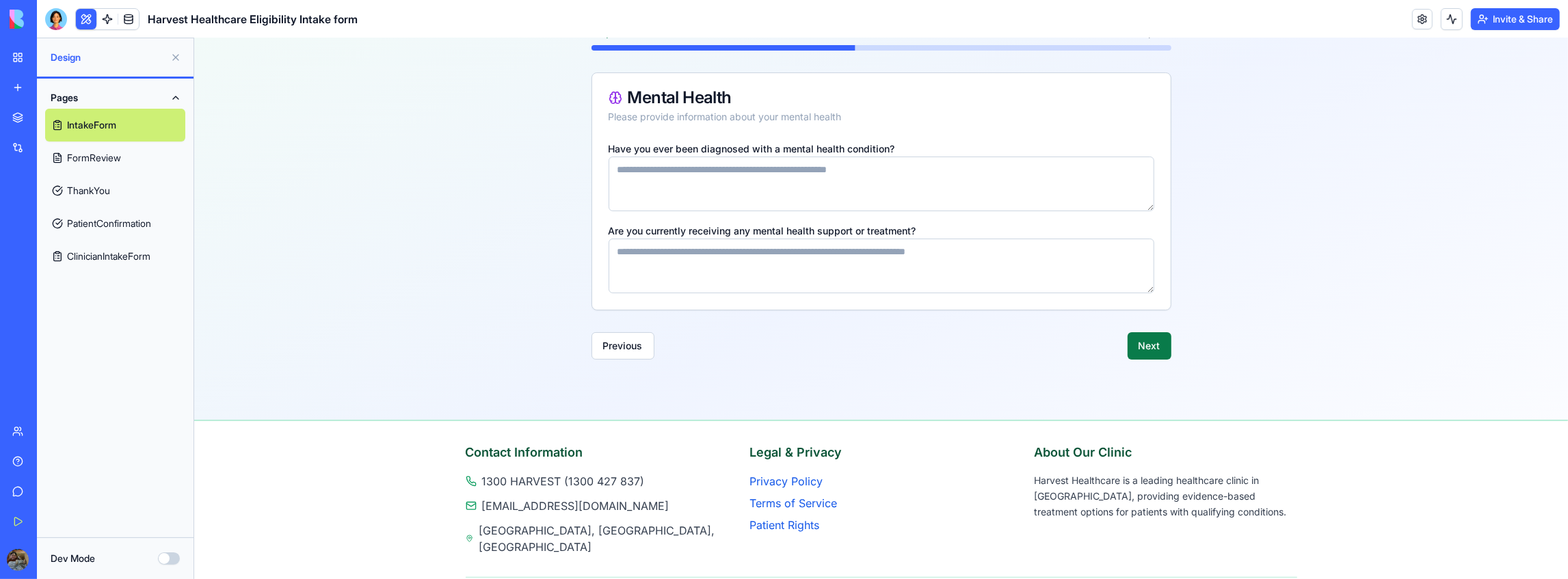
click at [1152, 340] on button "Next" at bounding box center [1148, 345] width 44 height 28
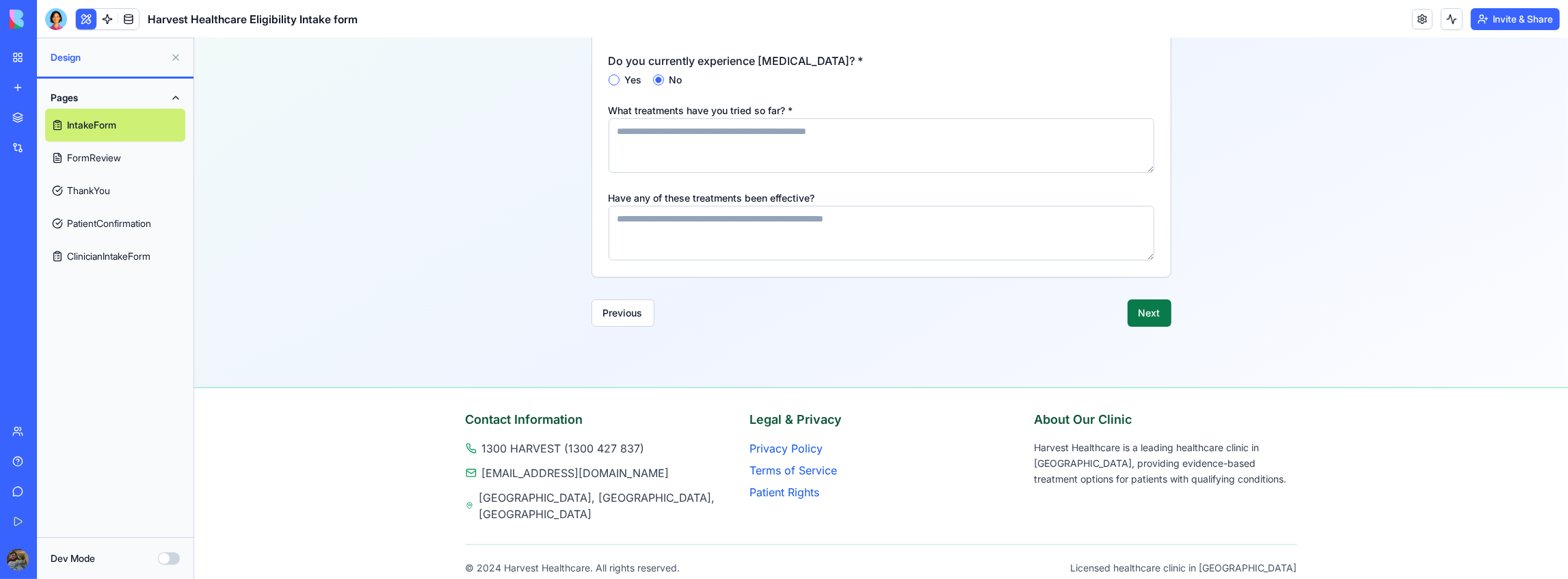
click at [1137, 308] on button "Next" at bounding box center [1148, 312] width 44 height 28
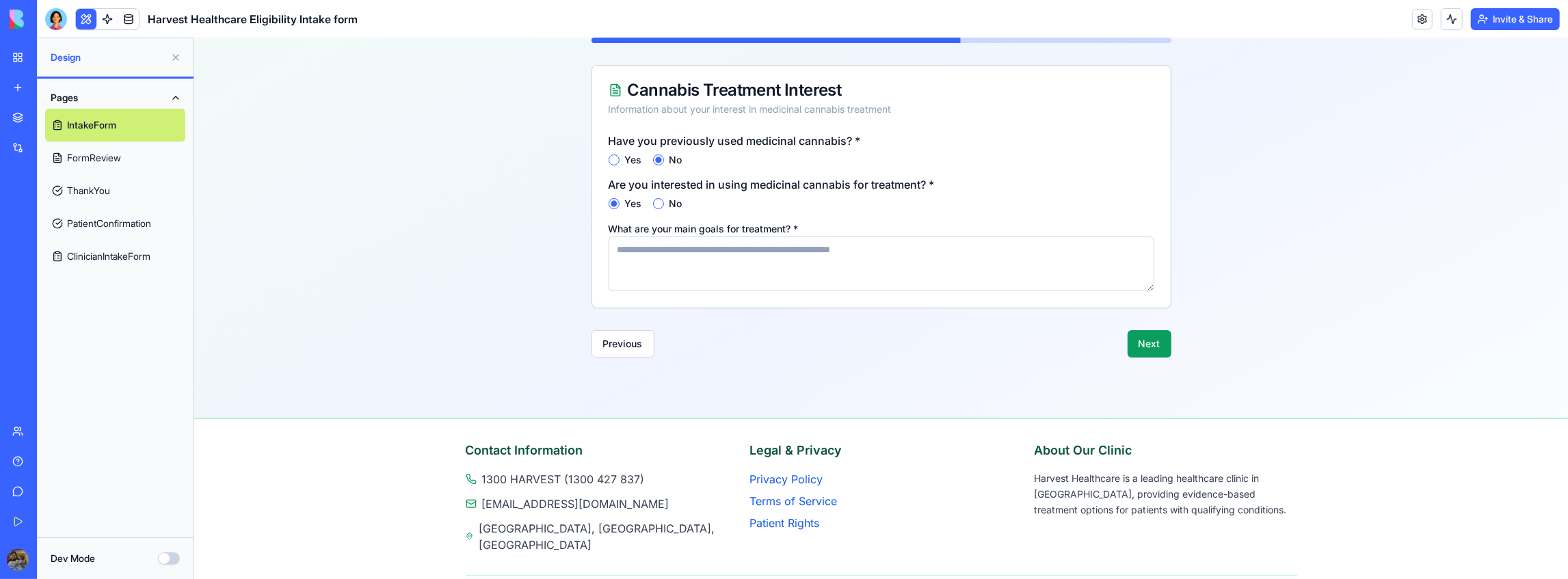
scroll to position [149, 0]
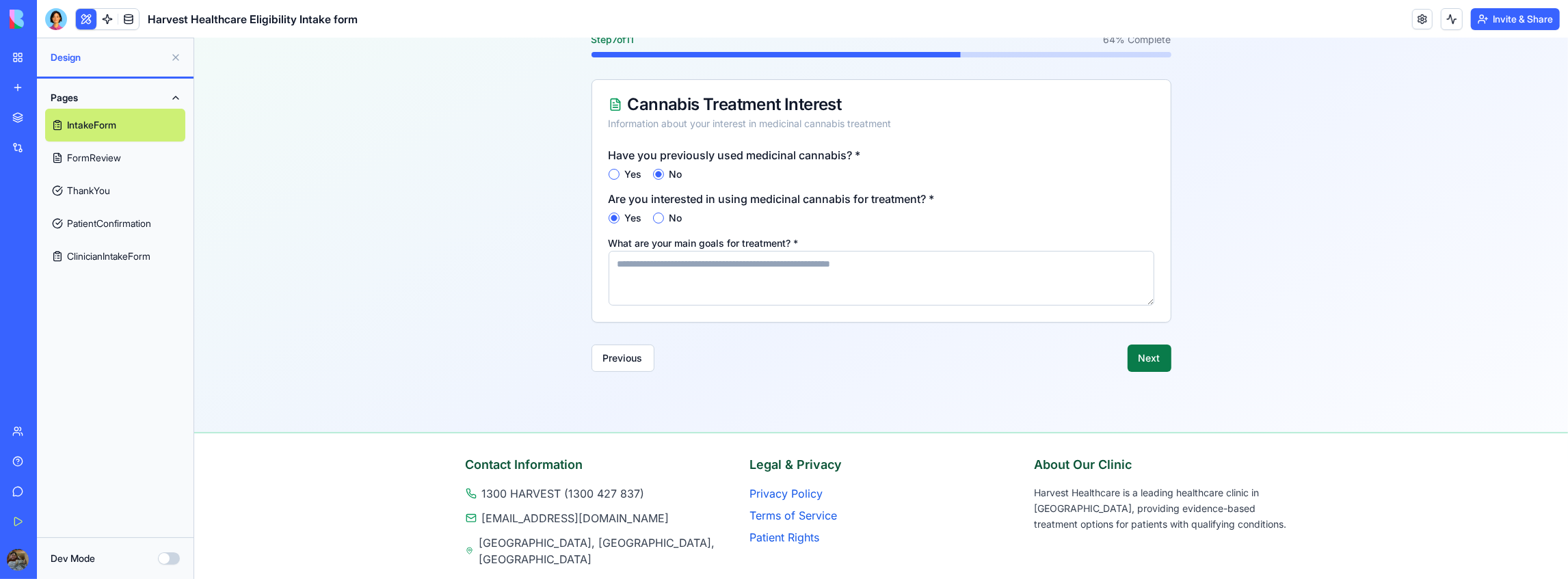
click at [1136, 352] on button "Next" at bounding box center [1148, 357] width 44 height 28
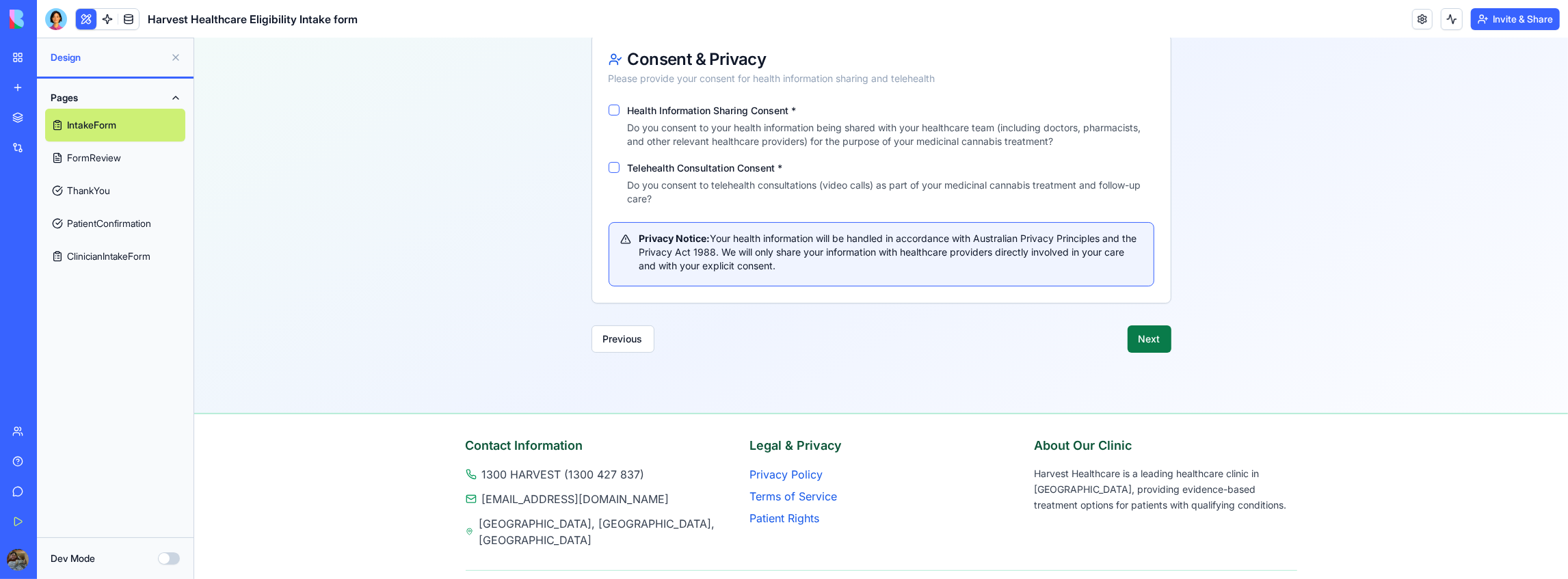
click at [1146, 338] on button "Next" at bounding box center [1148, 338] width 44 height 28
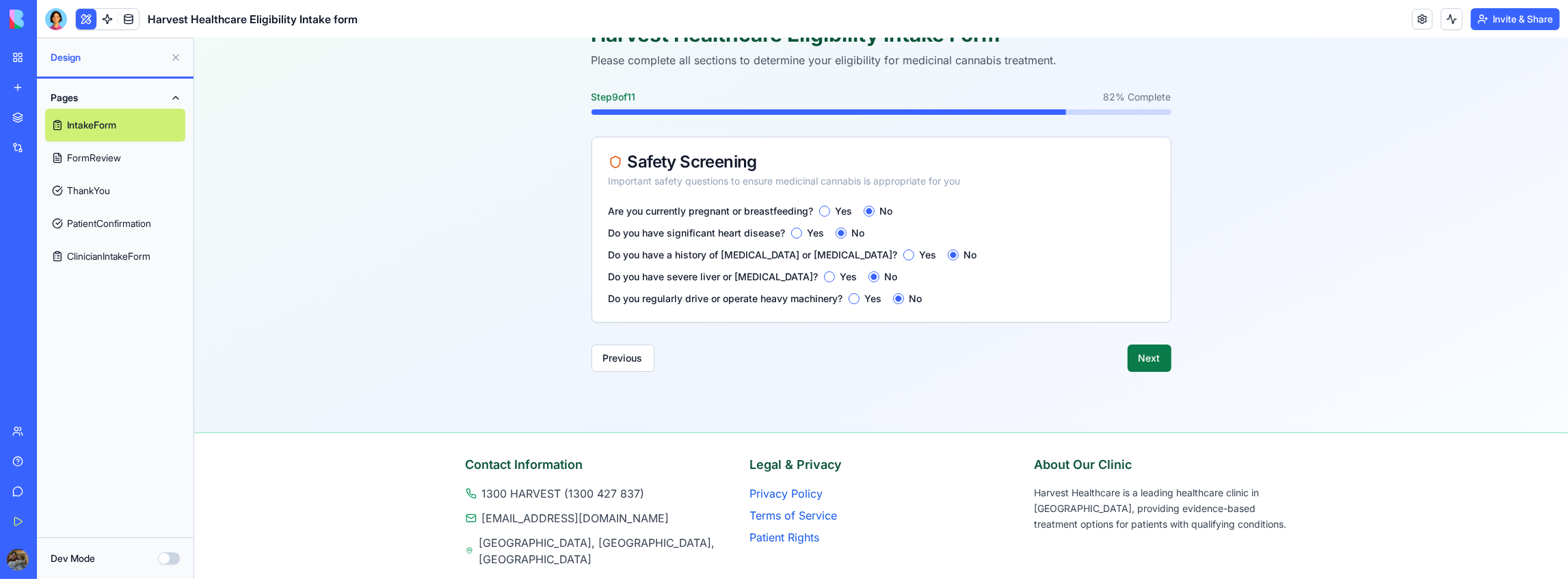
click at [1151, 361] on button "Next" at bounding box center [1148, 357] width 44 height 28
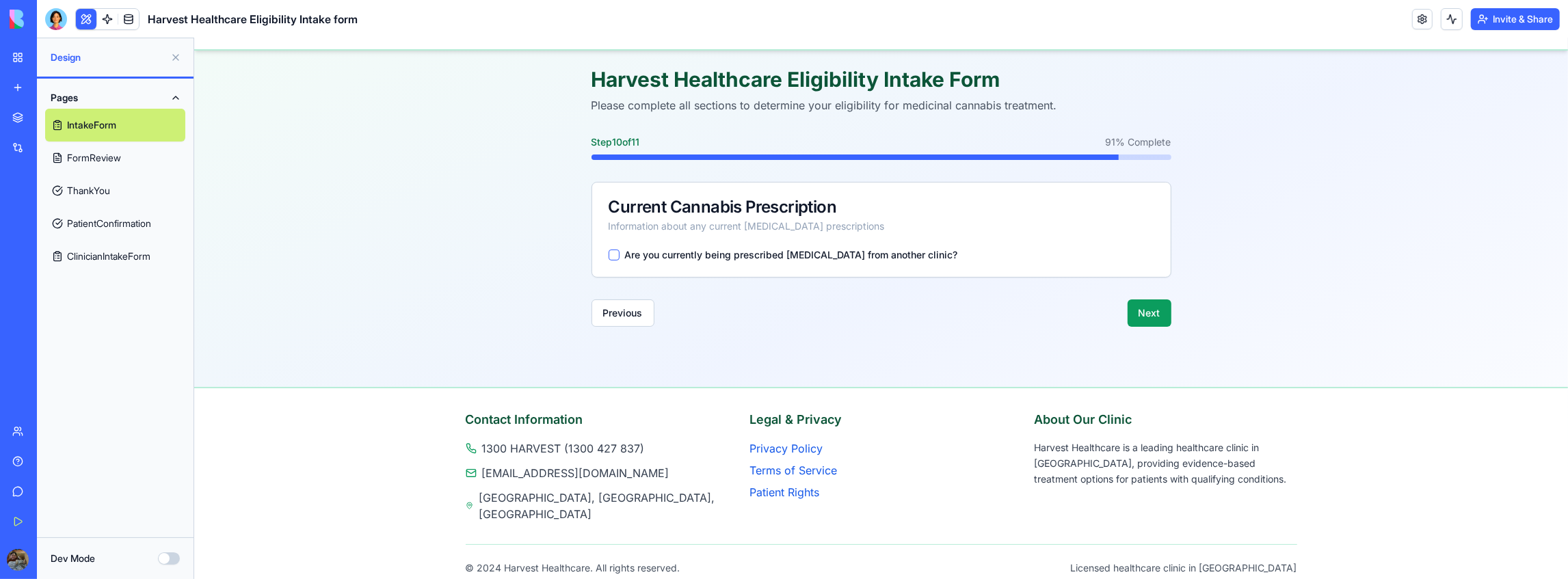
click at [906, 266] on div "Are you currently being prescribed [MEDICAL_DATA] from another clinic?" at bounding box center [880, 263] width 578 height 28
click at [899, 258] on label "Are you currently being prescribed [MEDICAL_DATA] from another clinic?" at bounding box center [790, 254] width 333 height 10
click at [619, 258] on button "Are you currently being prescribed [MEDICAL_DATA] from another clinic?" at bounding box center [613, 254] width 11 height 11
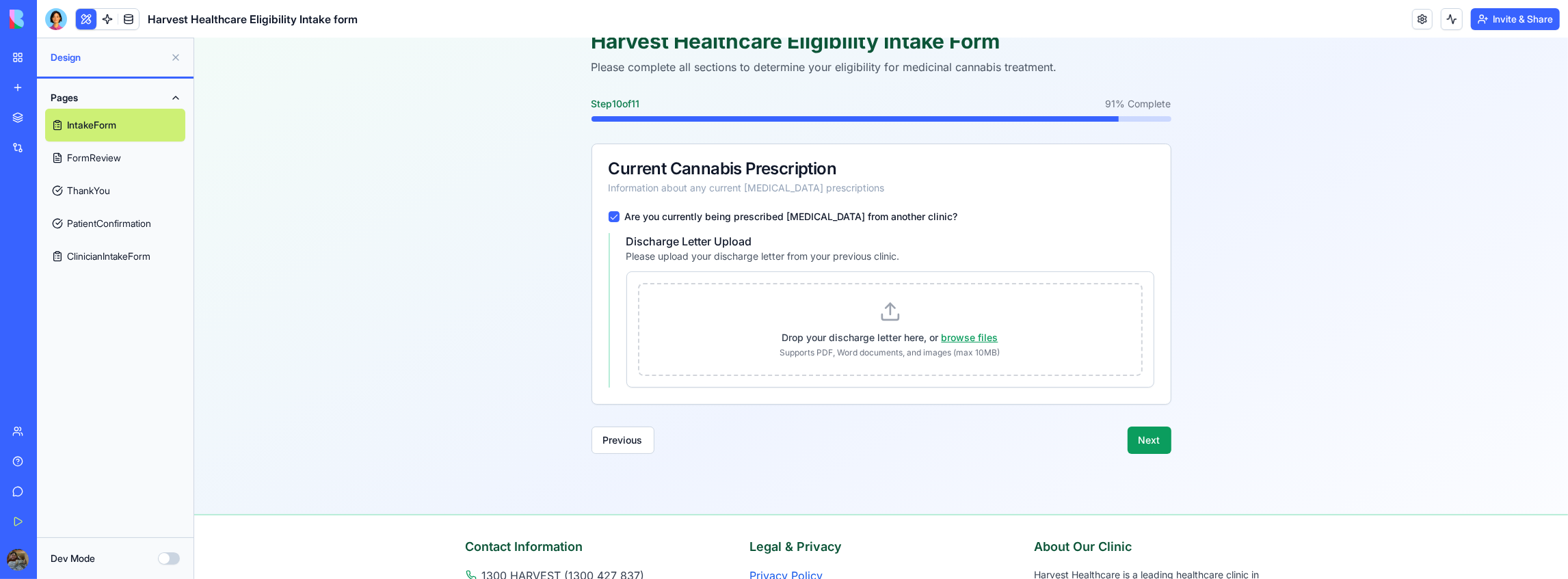
scroll to position [138, 0]
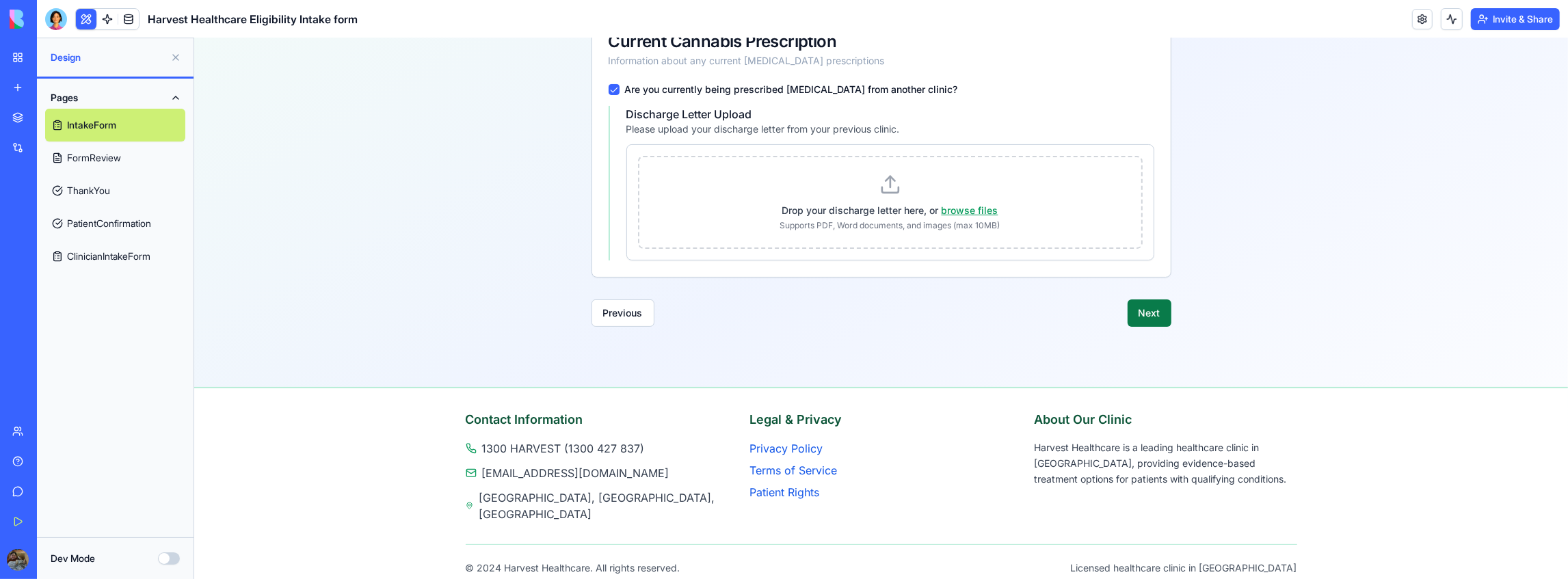
click at [1160, 324] on button "Next" at bounding box center [1148, 312] width 44 height 28
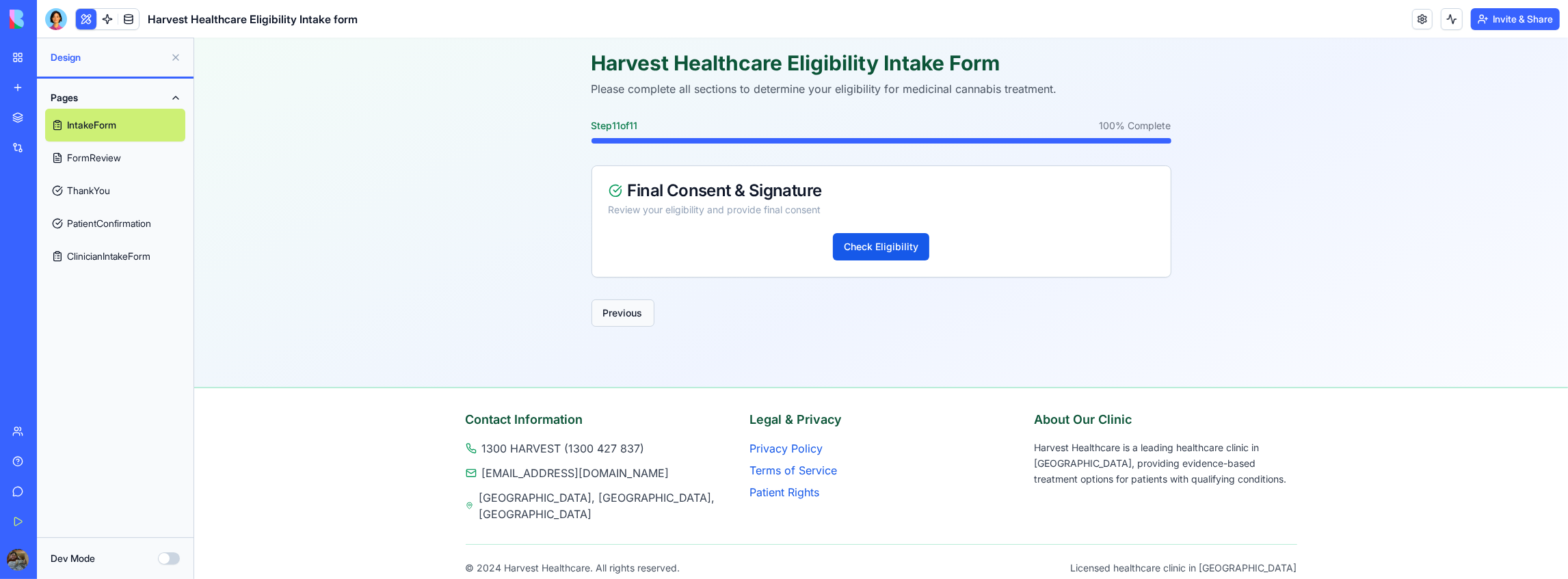
click at [626, 311] on button "Previous" at bounding box center [622, 312] width 63 height 28
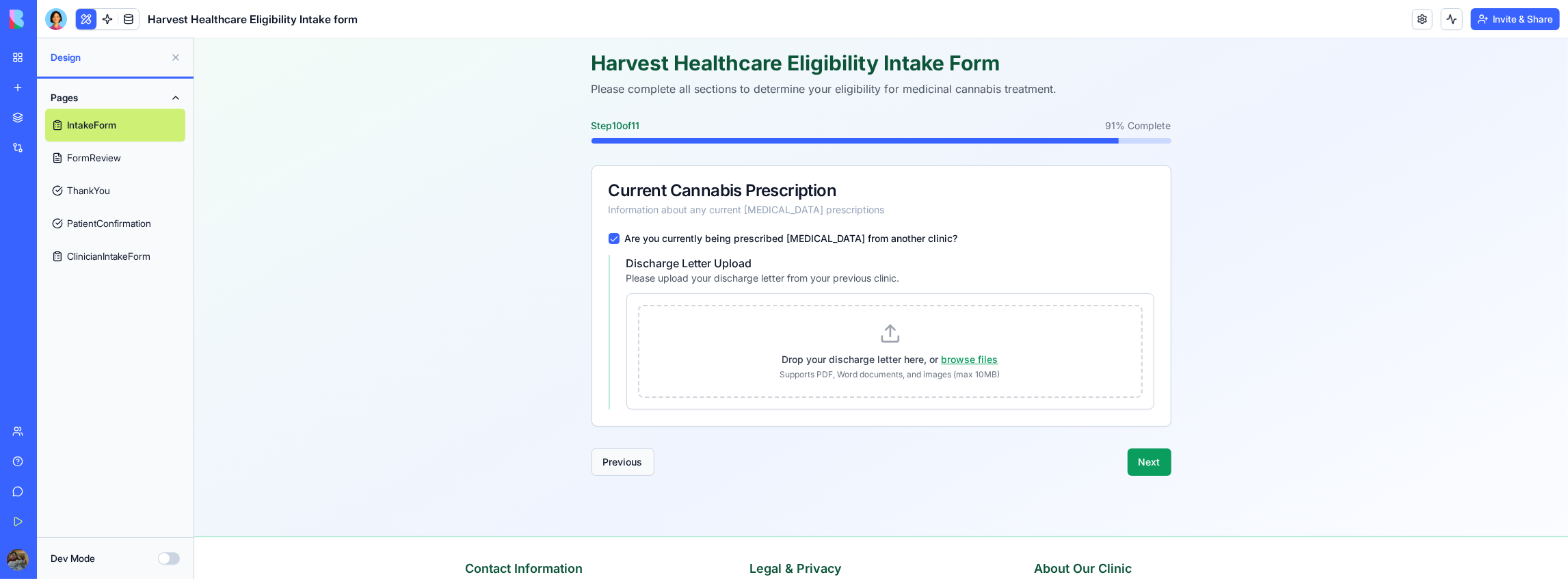
click at [614, 454] on button "Previous" at bounding box center [622, 462] width 63 height 28
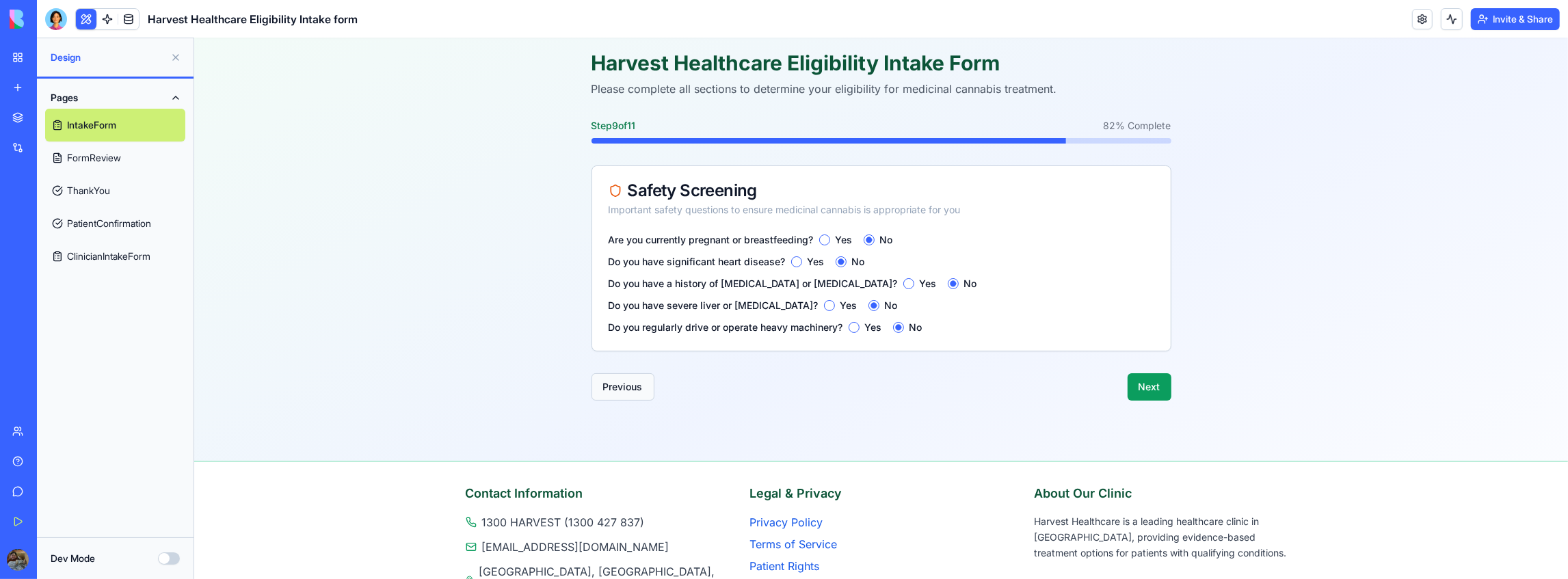
click at [626, 389] on button "Previous" at bounding box center [622, 387] width 63 height 28
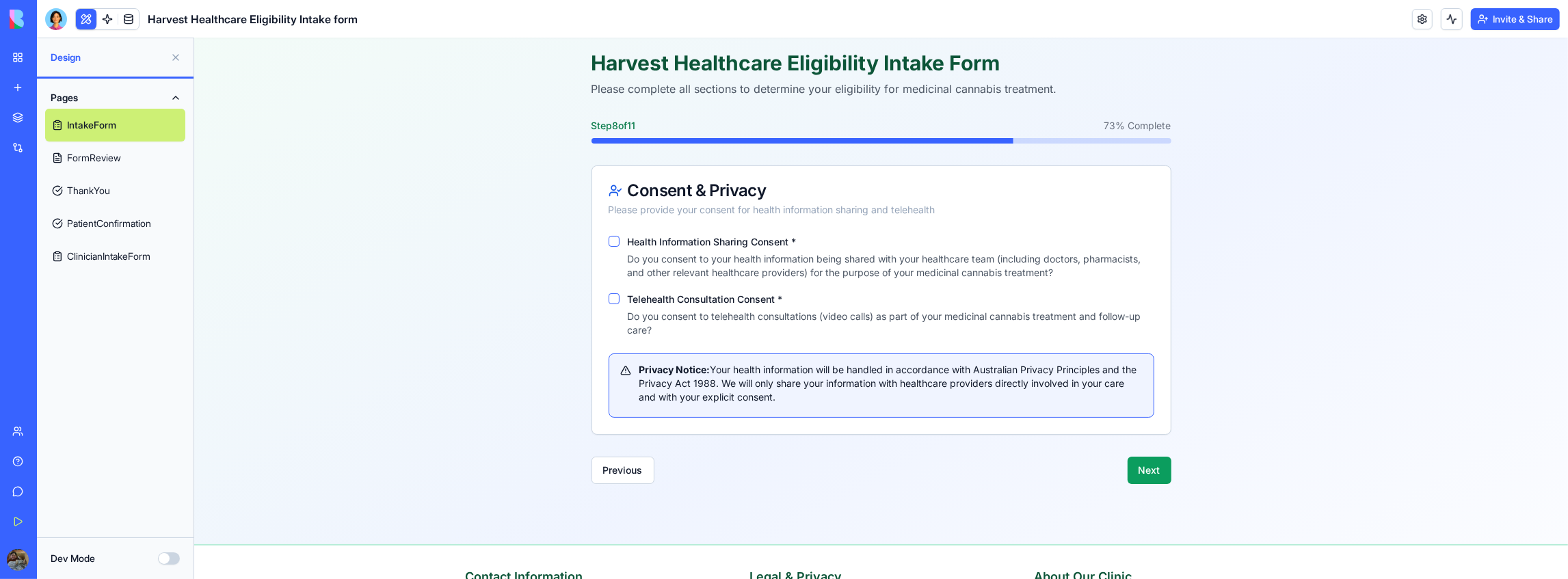
click at [111, 259] on link "ClinicianIntakeForm" at bounding box center [115, 256] width 140 height 33
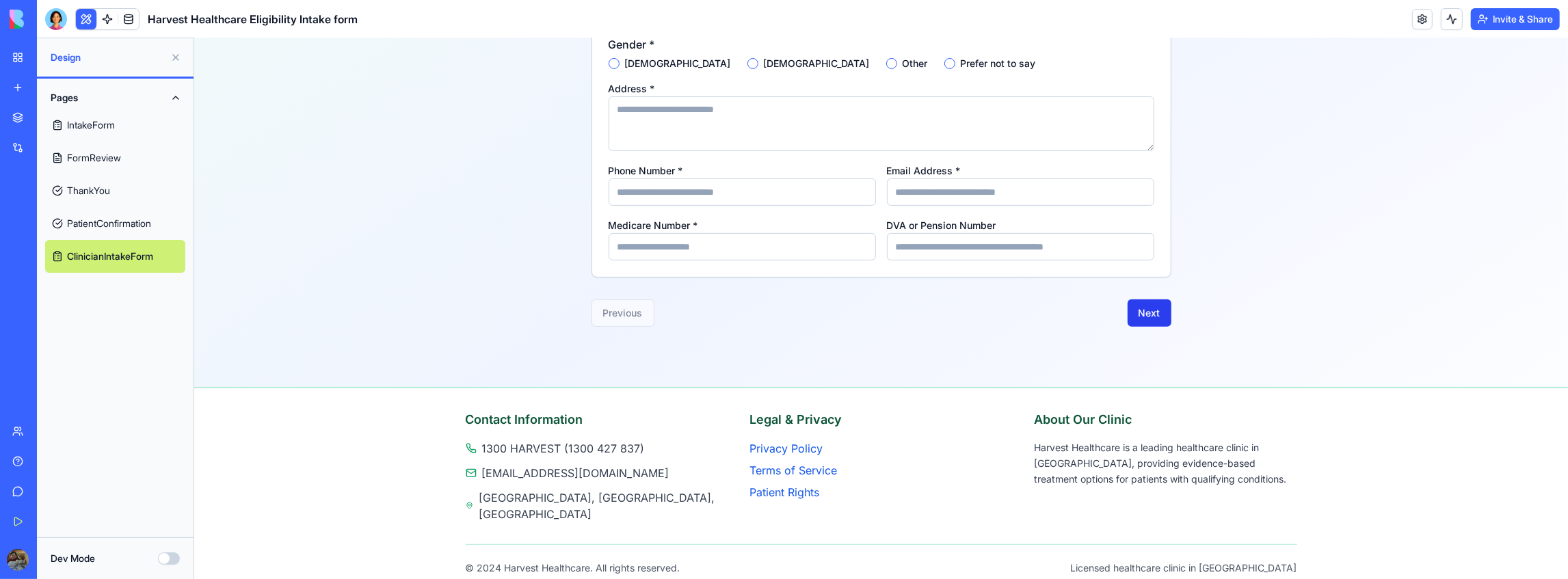
click at [1151, 324] on button "Next" at bounding box center [1148, 312] width 44 height 28
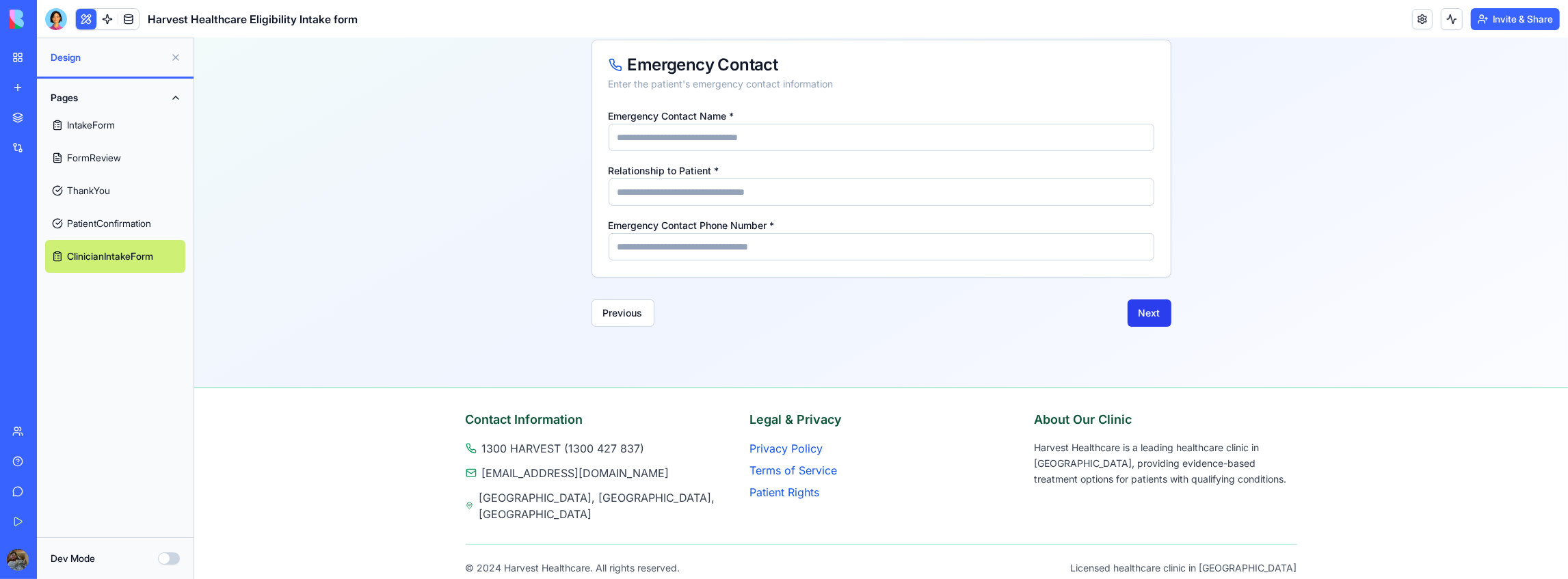
click at [1157, 306] on button "Next" at bounding box center [1148, 312] width 44 height 28
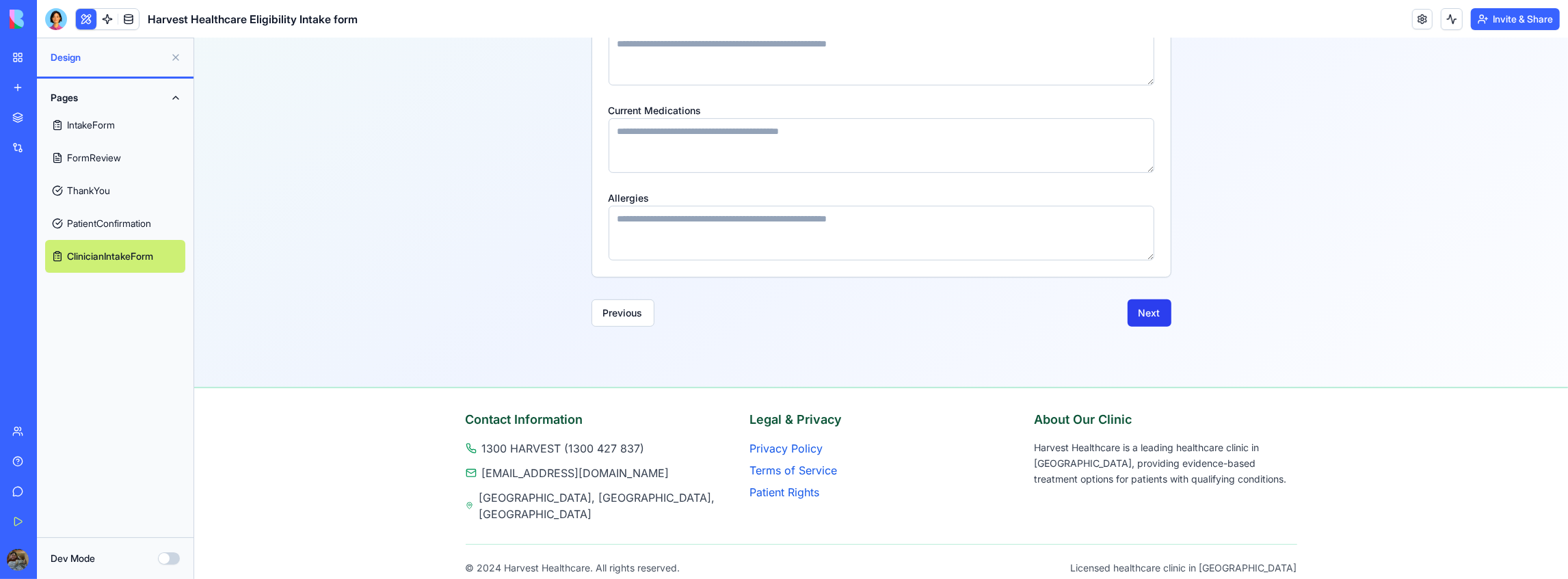
click at [1154, 306] on button "Next" at bounding box center [1148, 312] width 44 height 28
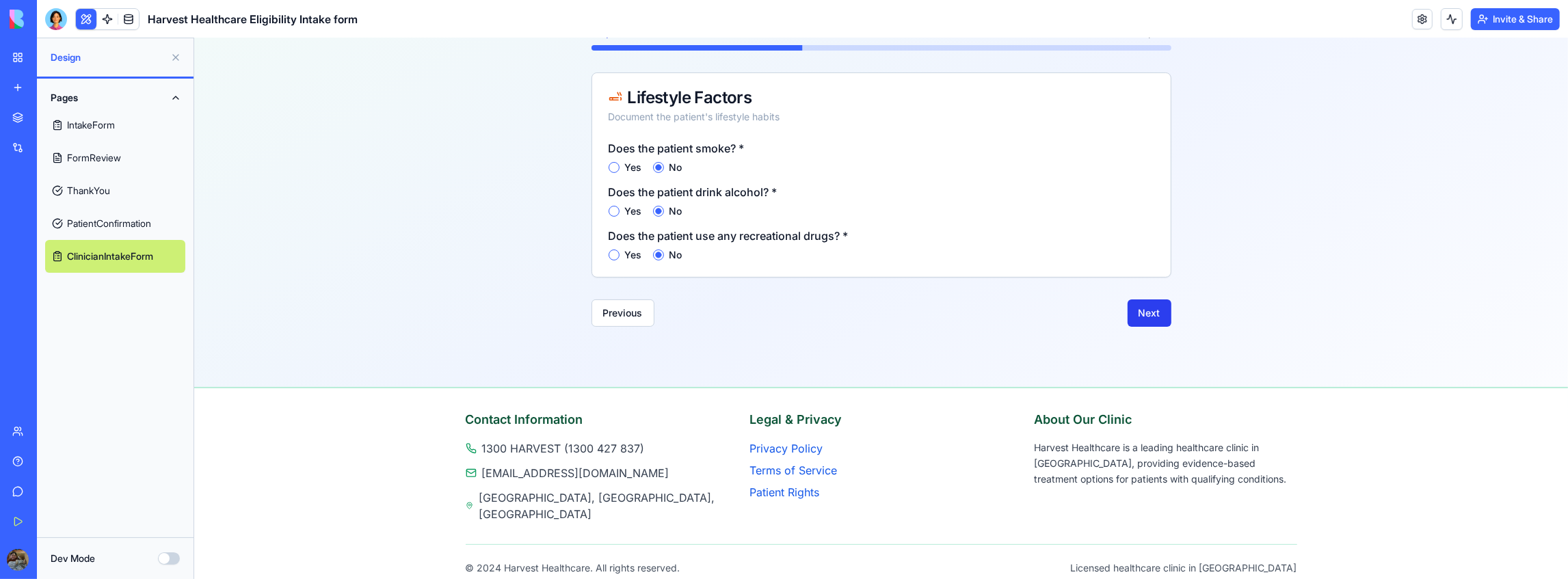
click at [1146, 315] on button "Next" at bounding box center [1148, 312] width 44 height 28
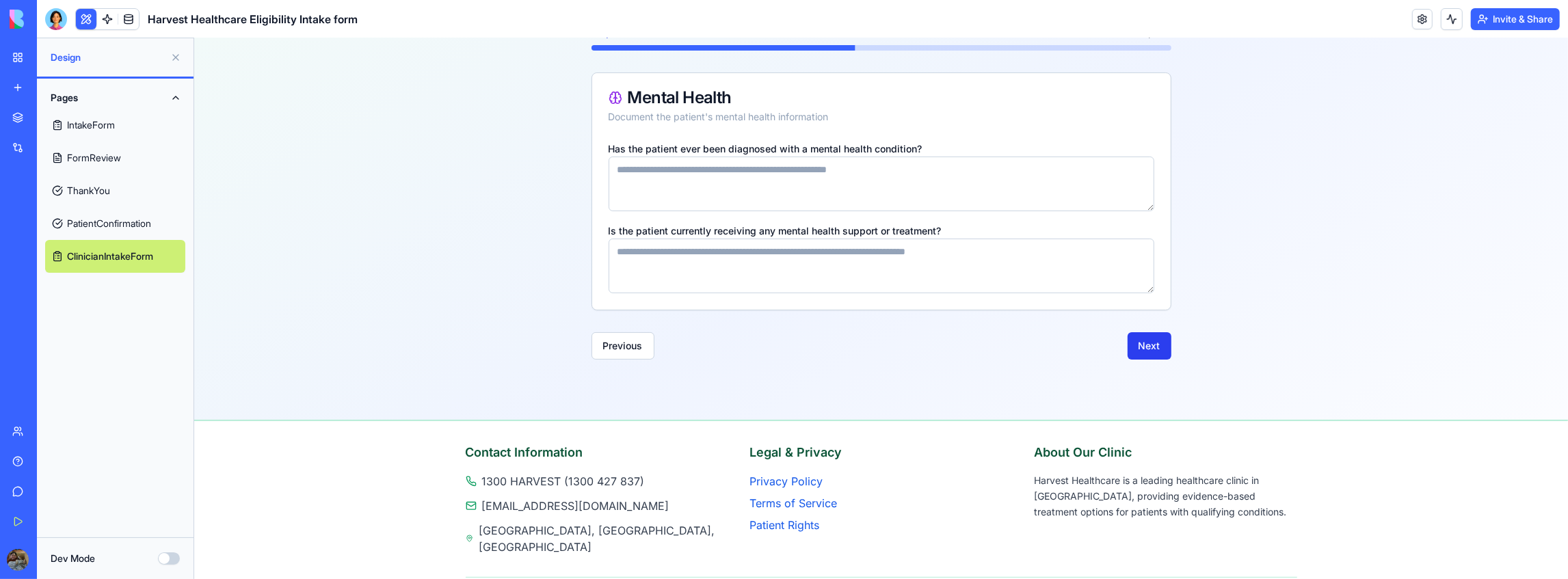
scroll to position [245, 0]
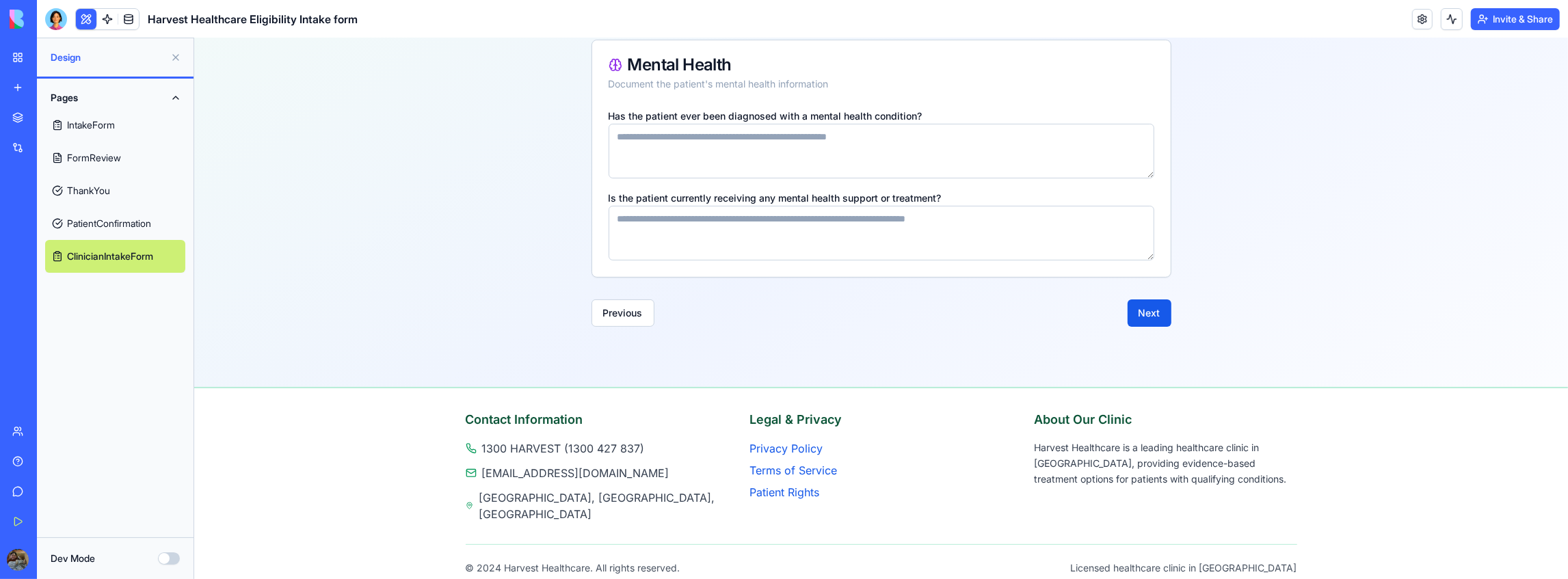
click at [61, 124] on link "IntakeForm" at bounding box center [115, 125] width 140 height 33
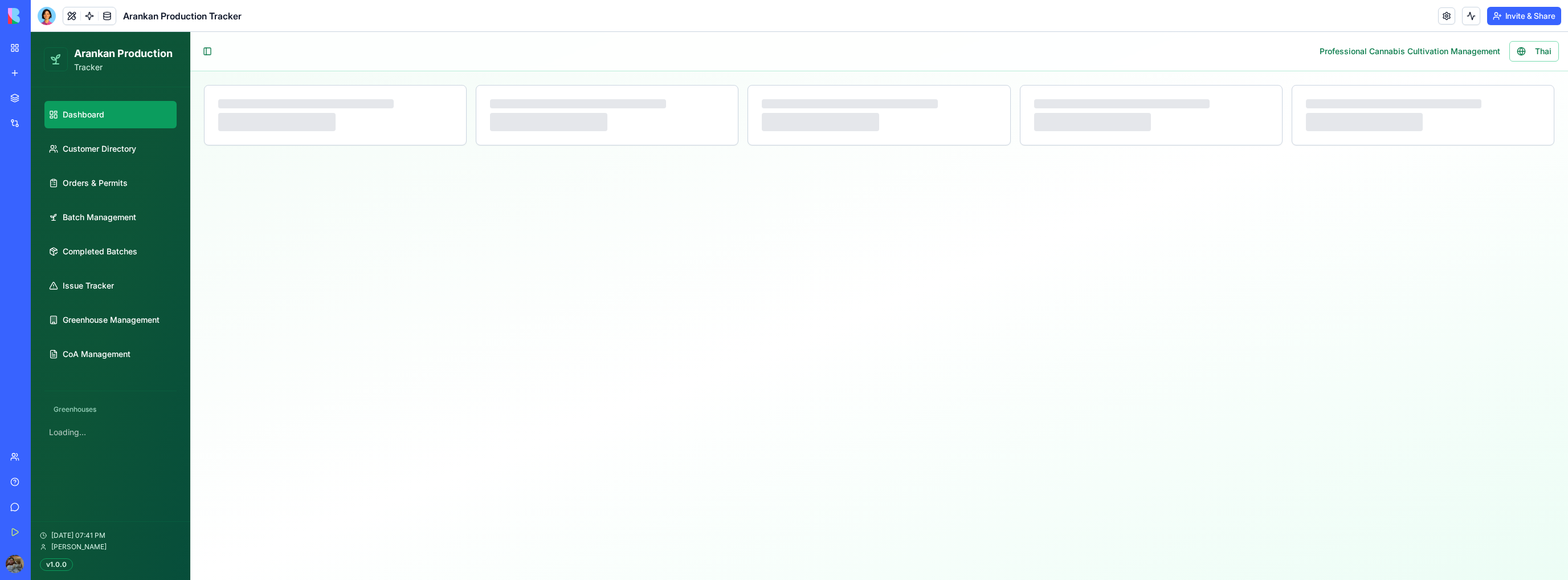
select select "**"
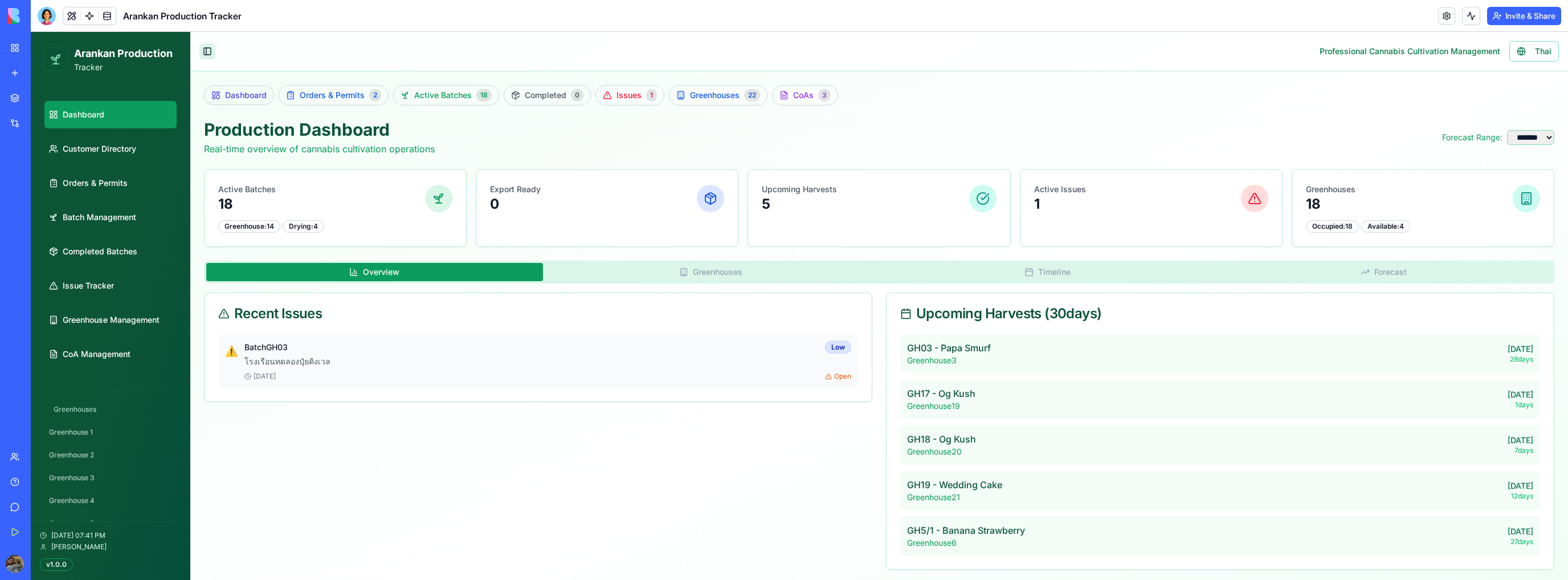
click at [202, 53] on button "Toggle Sidebar" at bounding box center [208, 51] width 16 height 16
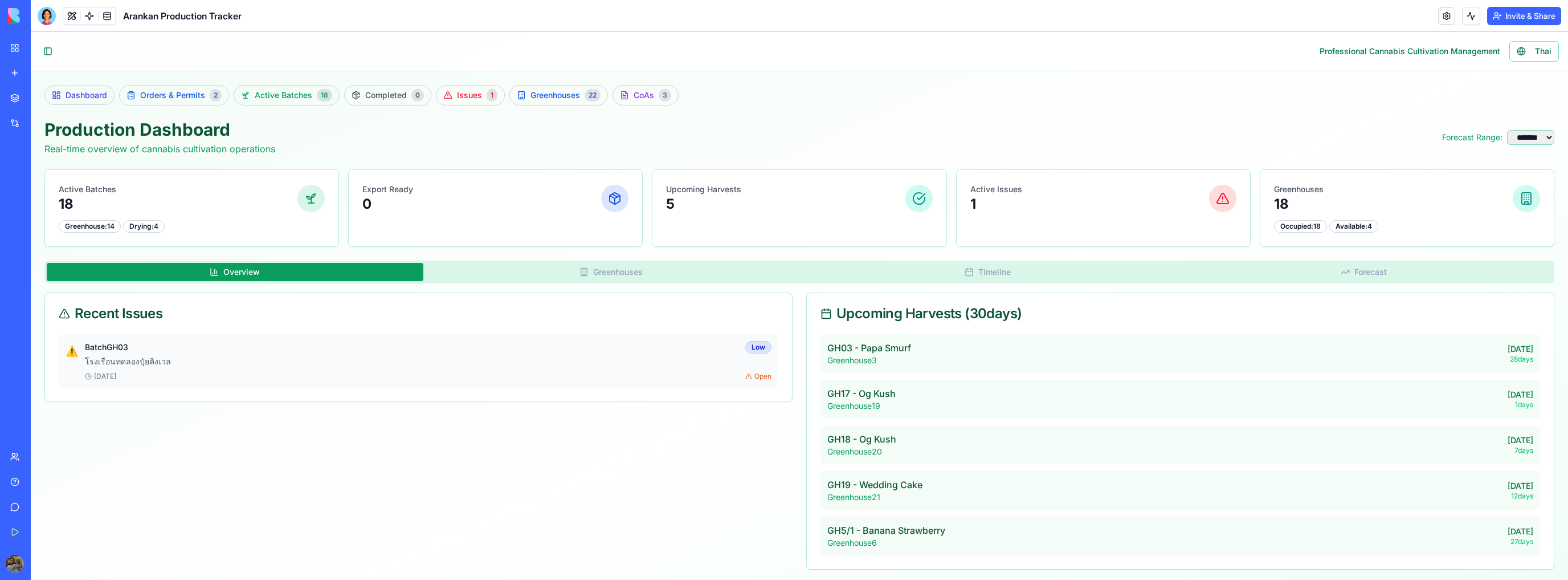
click at [273, 94] on span "Active Batches" at bounding box center [283, 95] width 58 height 12
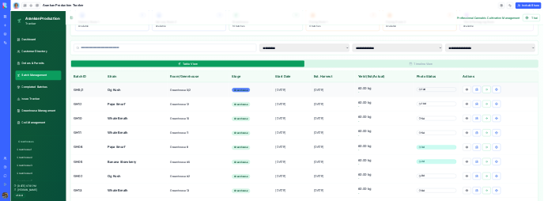
scroll to position [316, 0]
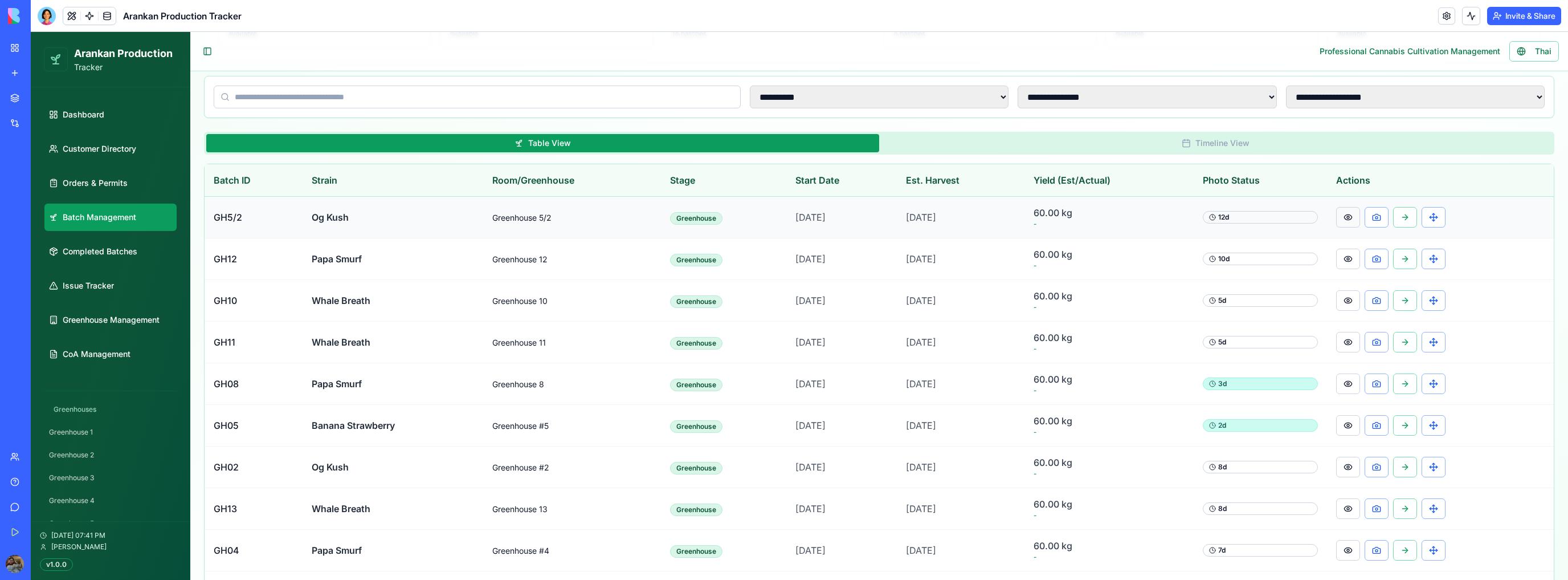
click at [1355, 217] on button at bounding box center [1348, 217] width 24 height 20
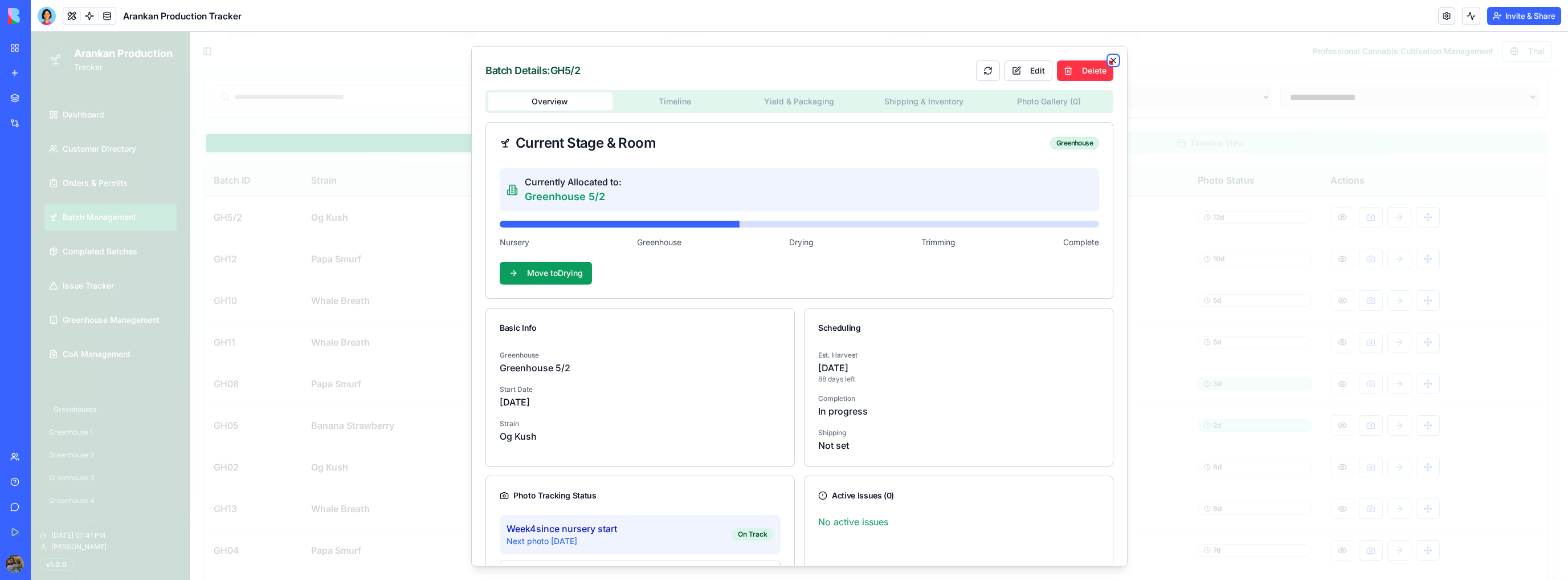
click at [1111, 59] on icon "button" at bounding box center [1114, 60] width 9 height 9
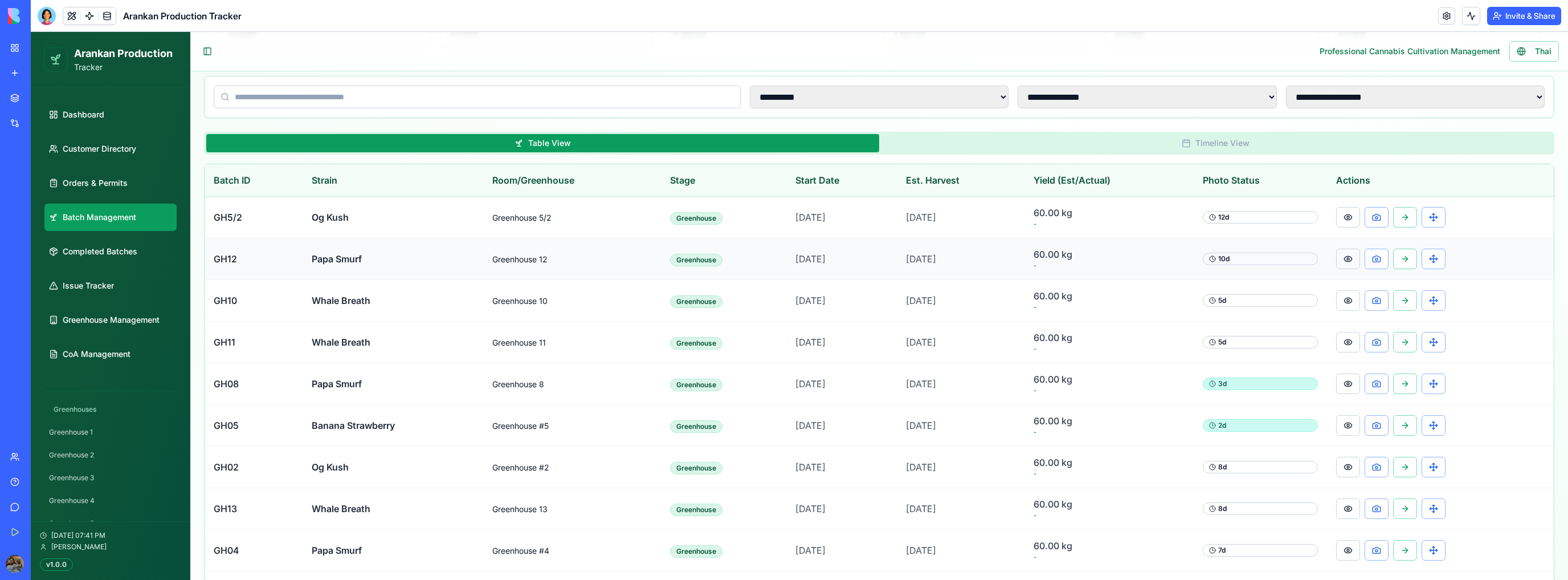
click at [1348, 257] on button at bounding box center [1348, 258] width 24 height 20
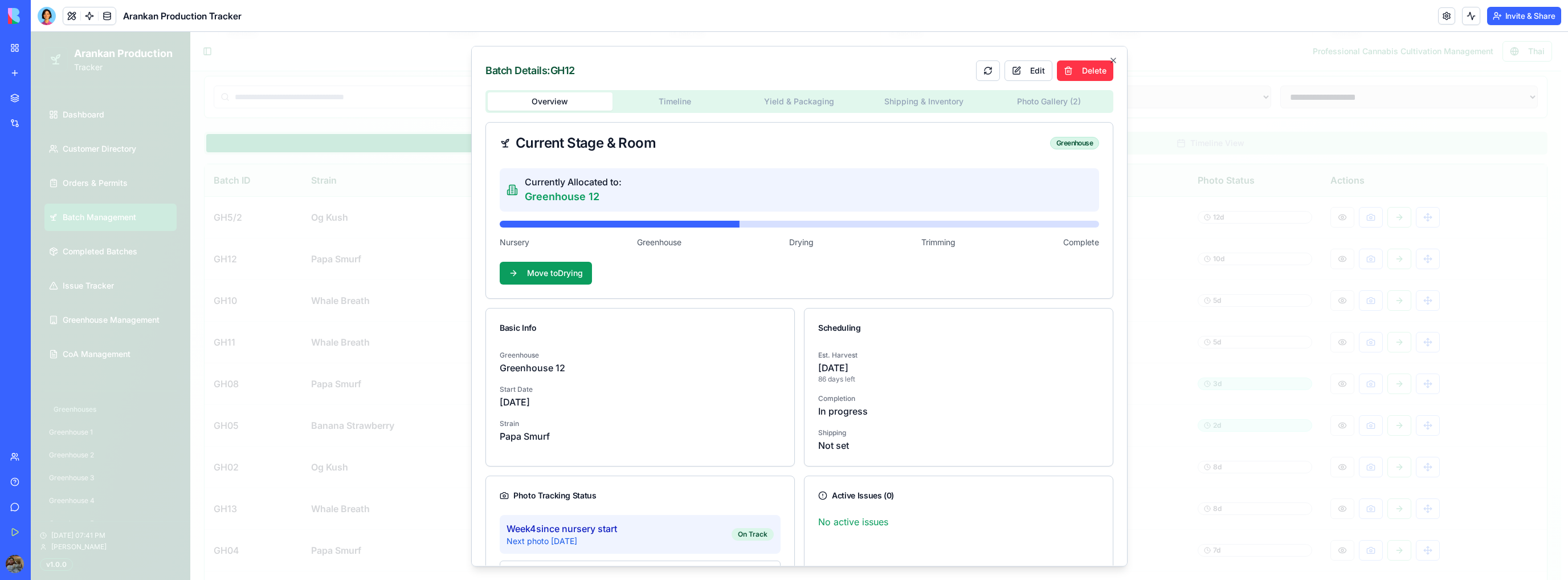
click at [1047, 100] on body "**********" at bounding box center [796, 388] width 1530 height 1169
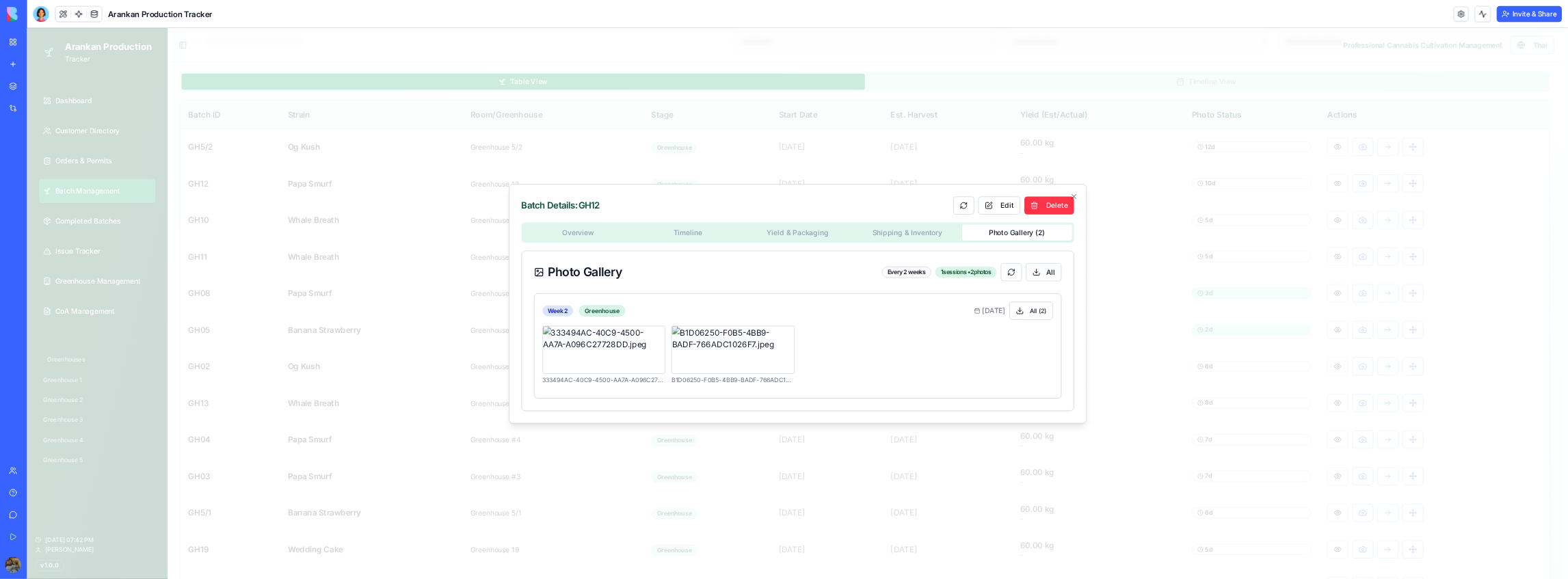
scroll to position [334, 0]
